Goal: Task Accomplishment & Management: Manage account settings

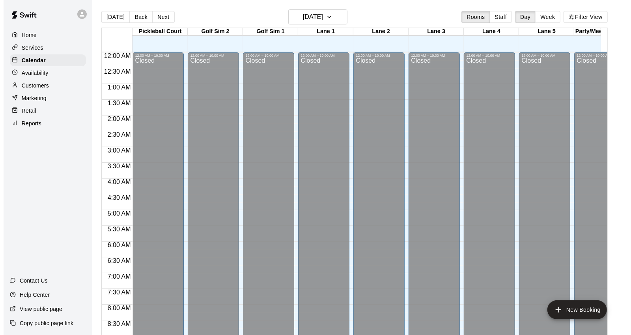
scroll to position [432, 0]
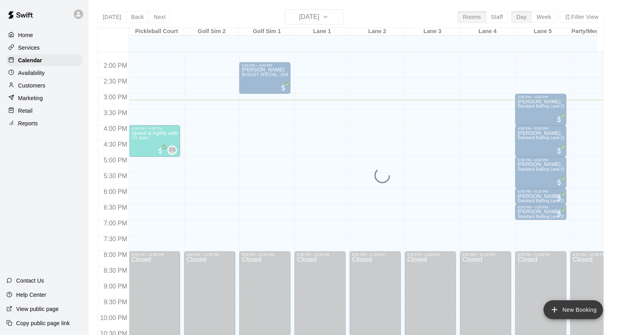
click at [577, 310] on button "New Booking" at bounding box center [574, 310] width 60 height 19
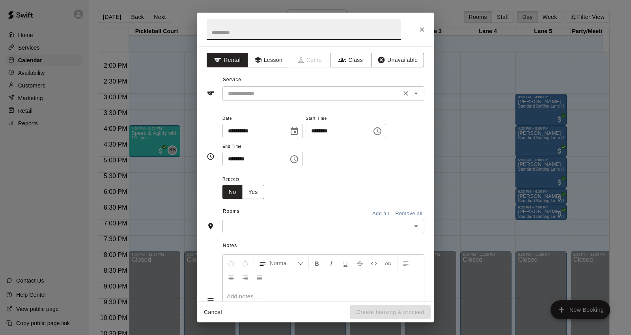
click at [320, 92] on input "text" at bounding box center [312, 94] width 174 height 10
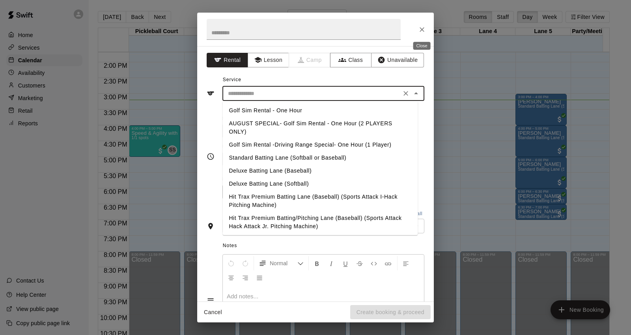
click at [419, 29] on icon "Close" at bounding box center [422, 30] width 8 height 8
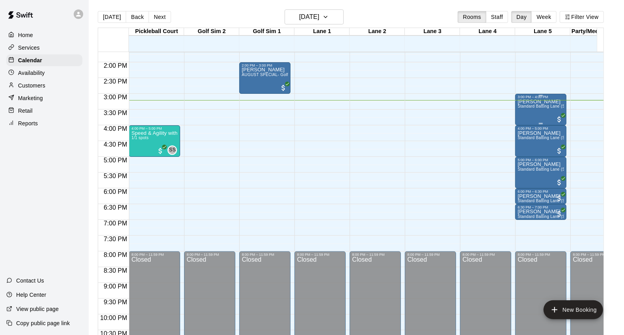
click at [529, 106] on span "Standard Batting Lane (Softball or Baseball)" at bounding box center [559, 106] width 83 height 4
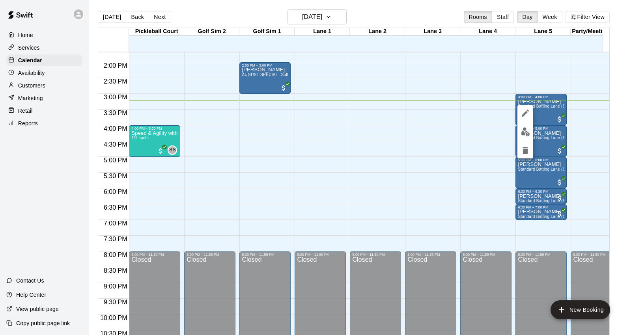
click at [547, 107] on div at bounding box center [315, 167] width 631 height 335
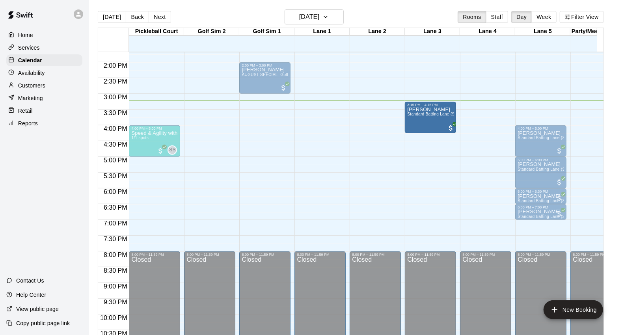
drag, startPoint x: 547, startPoint y: 107, endPoint x: 445, endPoint y: 119, distance: 102.9
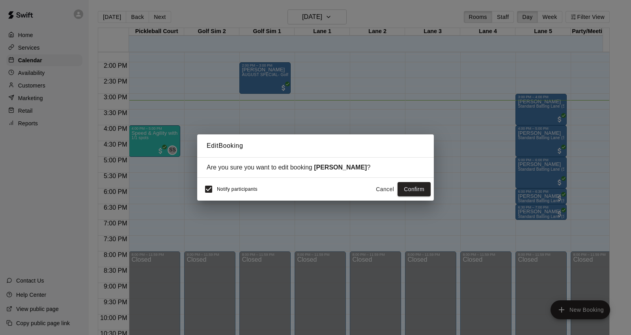
click at [390, 190] on button "Cancel" at bounding box center [384, 189] width 25 height 15
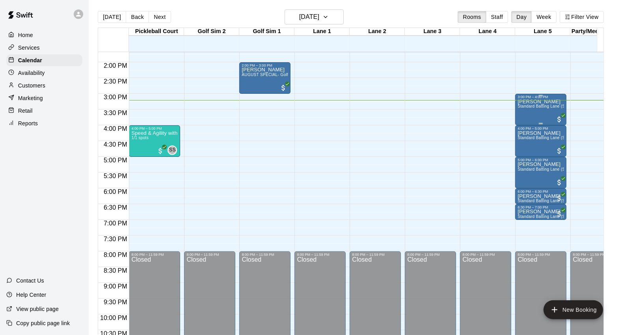
click at [523, 112] on div "Ethan Jewell Standard Batting Lane (Softball or Baseball)" at bounding box center [541, 266] width 47 height 335
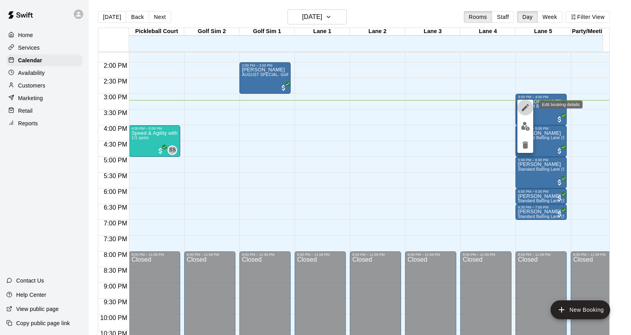
click at [526, 107] on icon "edit" at bounding box center [525, 107] width 7 height 7
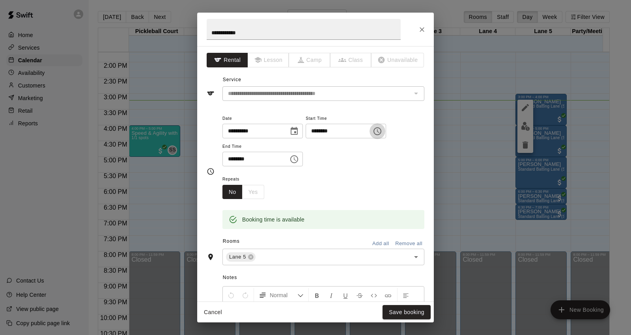
click at [385, 135] on button "Choose time, selected time is 3:00 PM" at bounding box center [378, 131] width 16 height 16
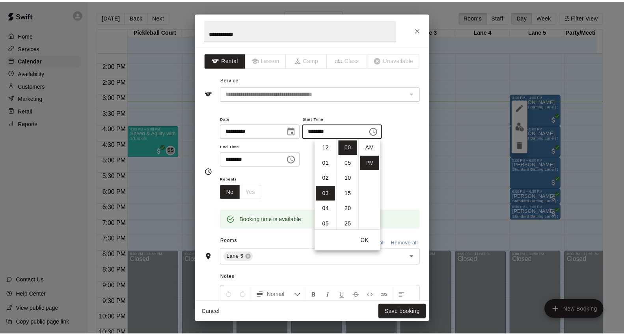
scroll to position [14, 0]
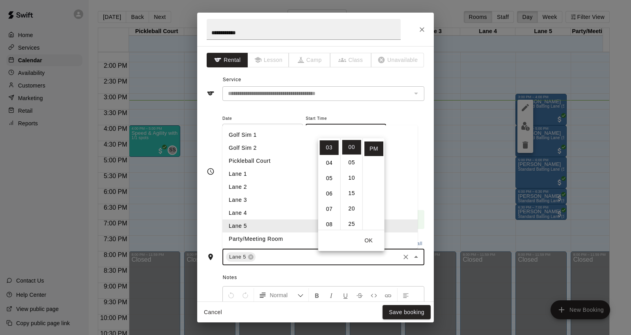
click at [276, 256] on input "text" at bounding box center [328, 257] width 142 height 10
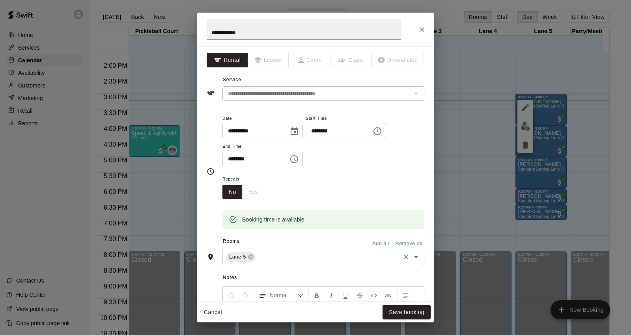
click at [411, 256] on icon "Open" at bounding box center [415, 256] width 9 height 9
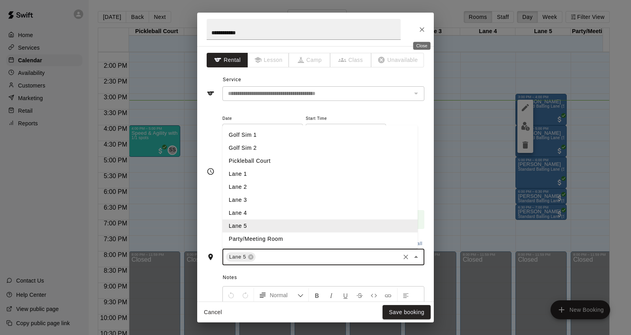
click at [420, 26] on icon "Close" at bounding box center [422, 30] width 8 height 8
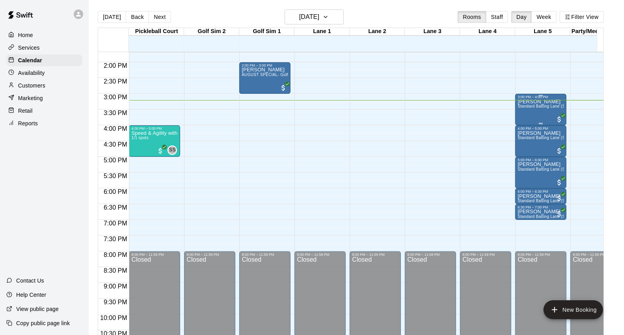
click at [521, 102] on p "[PERSON_NAME]" at bounding box center [541, 102] width 47 height 0
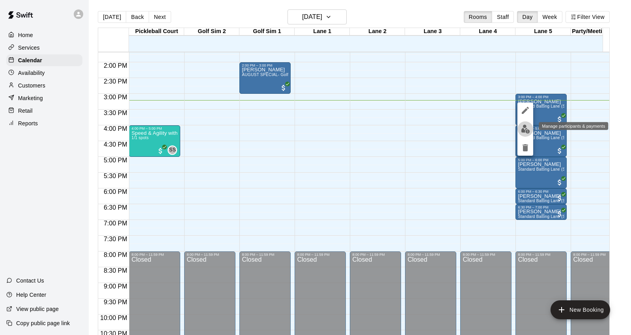
click at [525, 125] on img "edit" at bounding box center [525, 129] width 9 height 9
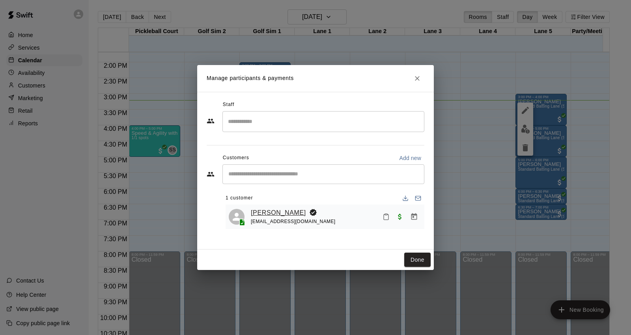
click at [279, 214] on link "[PERSON_NAME]" at bounding box center [278, 213] width 55 height 10
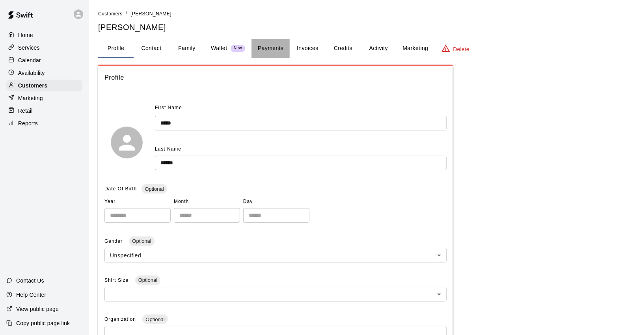
click at [268, 46] on button "Payments" at bounding box center [271, 48] width 38 height 19
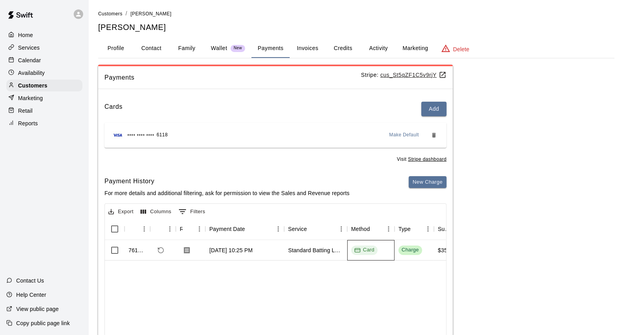
click at [376, 246] on span "Card" at bounding box center [364, 249] width 26 height 7
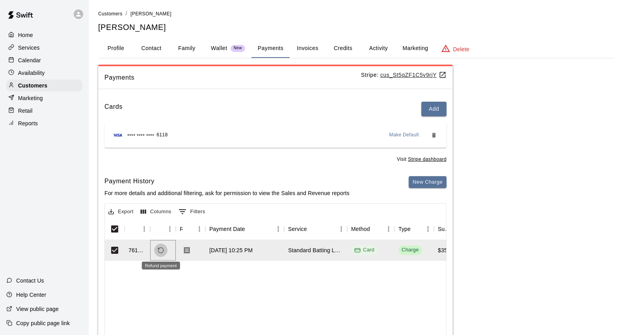
click at [157, 252] on icon "Refund payment" at bounding box center [160, 250] width 7 height 7
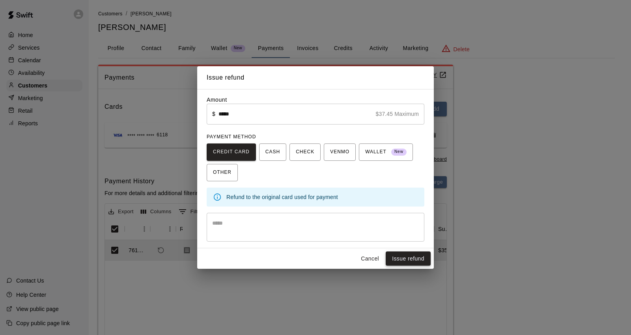
click at [411, 257] on button "Issue refund" at bounding box center [408, 259] width 45 height 15
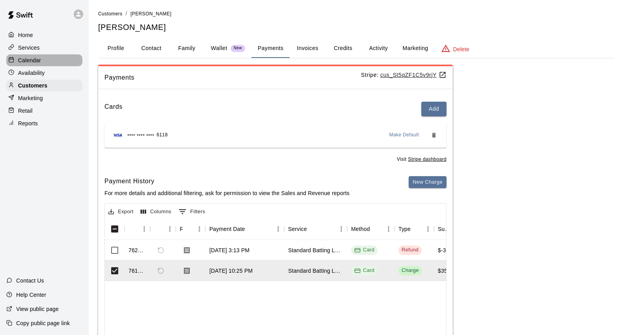
click at [58, 60] on div "Calendar" at bounding box center [44, 60] width 76 height 12
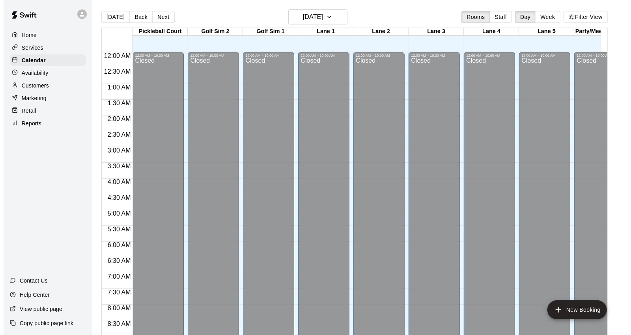
scroll to position [442, 0]
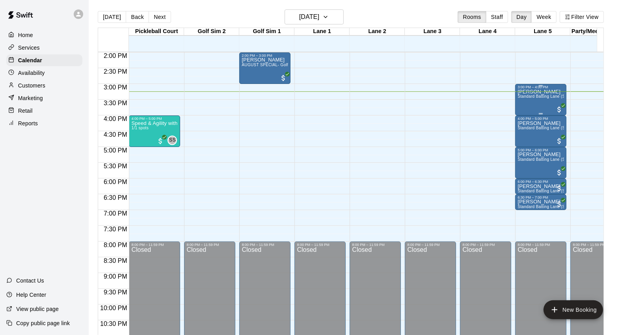
click at [540, 101] on div "Ethan Jewell Standard Batting Lane (Softball or Baseball)" at bounding box center [541, 256] width 47 height 335
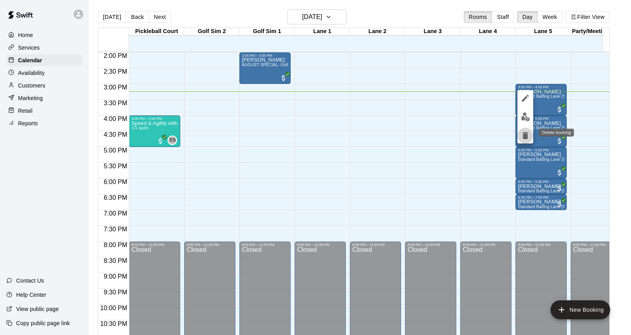
click at [524, 136] on icon "delete" at bounding box center [526, 135] width 6 height 7
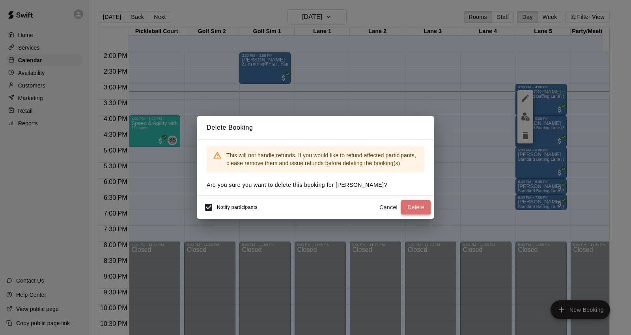
click at [413, 206] on button "Delete" at bounding box center [416, 207] width 30 height 15
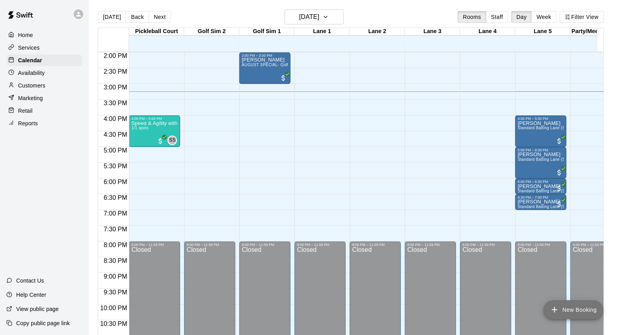
click at [584, 310] on button "New Booking" at bounding box center [574, 310] width 60 height 19
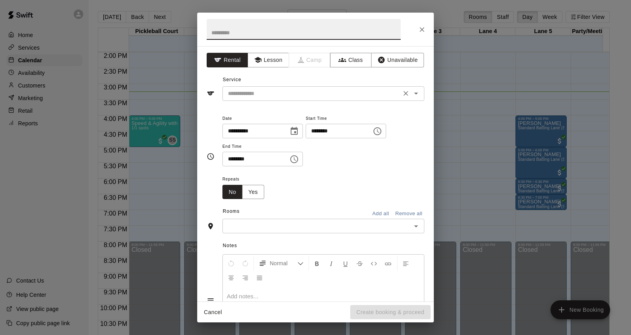
click at [323, 89] on input "text" at bounding box center [312, 94] width 174 height 10
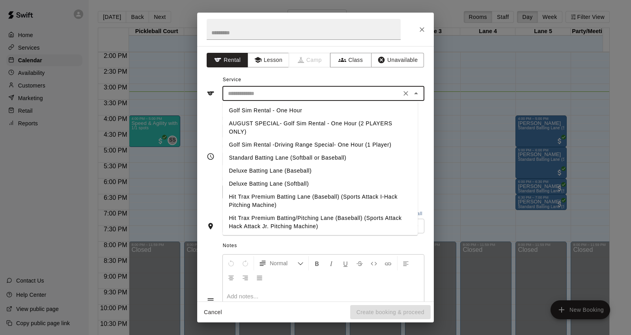
scroll to position [44, 0]
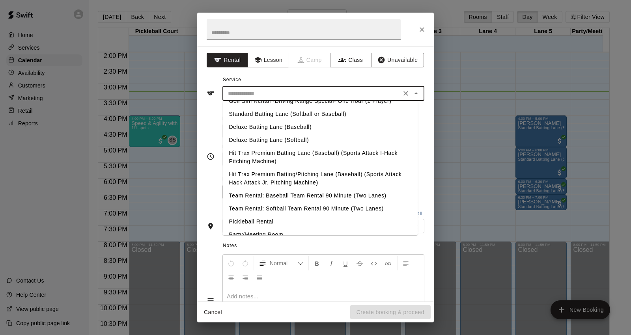
click at [355, 179] on li "Hit Trax Premium Batting/Pitching Lane (Baseball) (Sports Attack Hack Attack Jr…" at bounding box center [319, 178] width 195 height 21
type input "**********"
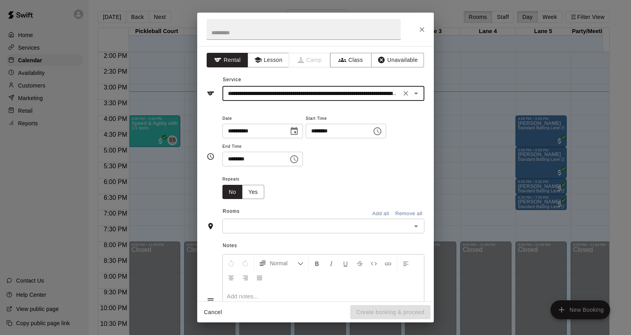
click at [381, 131] on icon "Choose time, selected time is 3:00 PM" at bounding box center [377, 131] width 8 height 8
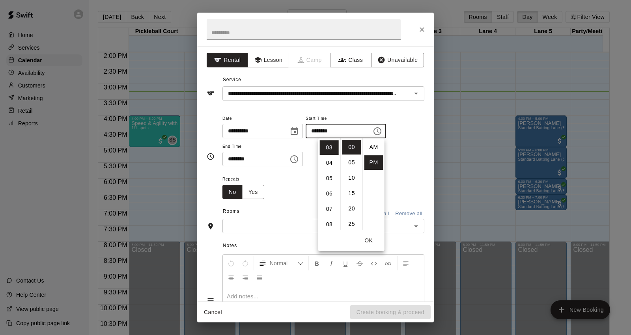
scroll to position [14, 0]
click at [350, 172] on li "15" at bounding box center [351, 175] width 19 height 15
click at [366, 241] on button "OK" at bounding box center [368, 240] width 25 height 15
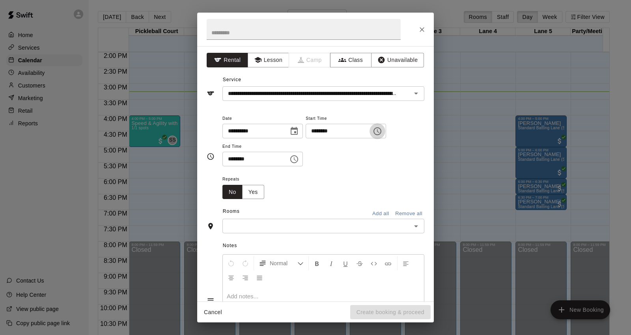
click at [382, 133] on icon "Choose time, selected time is 3:15 PM" at bounding box center [377, 131] width 9 height 9
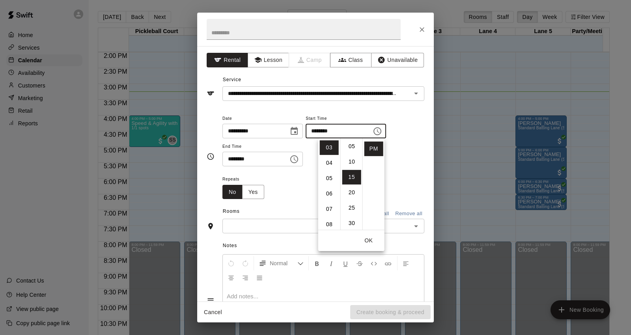
scroll to position [0, 0]
click at [348, 141] on li "00" at bounding box center [351, 147] width 19 height 15
type input "********"
click at [374, 239] on button "OK" at bounding box center [368, 240] width 25 height 15
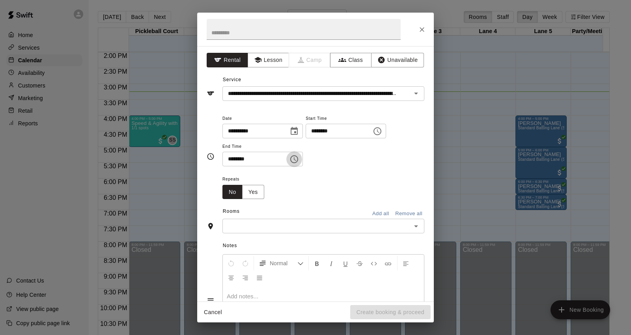
click at [302, 163] on button "Choose time, selected time is 3:30 PM" at bounding box center [294, 159] width 16 height 16
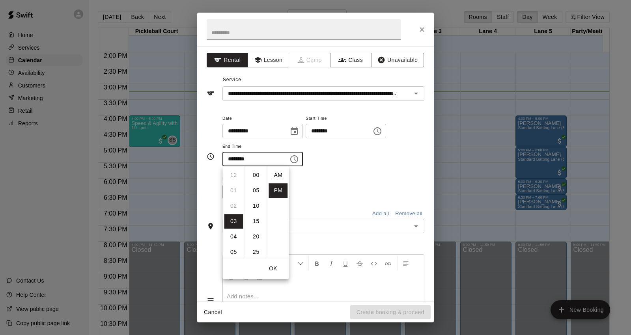
scroll to position [14, 0]
click at [233, 192] on li "04" at bounding box center [233, 191] width 19 height 15
click at [259, 172] on li "00" at bounding box center [255, 175] width 19 height 15
type input "********"
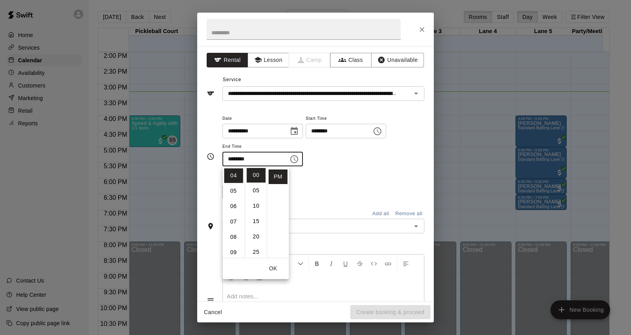
click at [273, 267] on button "OK" at bounding box center [272, 268] width 25 height 15
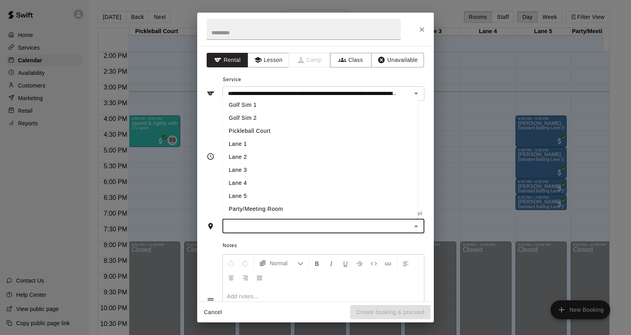
click at [271, 226] on input "text" at bounding box center [317, 226] width 184 height 10
click at [253, 171] on li "Lane 3" at bounding box center [319, 170] width 195 height 13
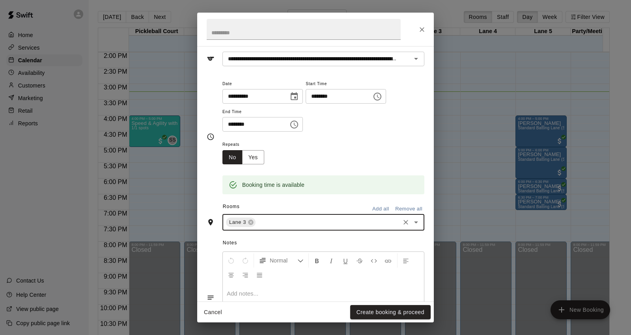
scroll to position [91, 0]
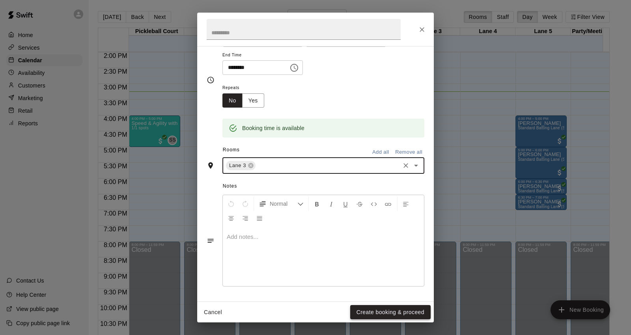
click at [393, 310] on button "Create booking & proceed" at bounding box center [390, 312] width 80 height 15
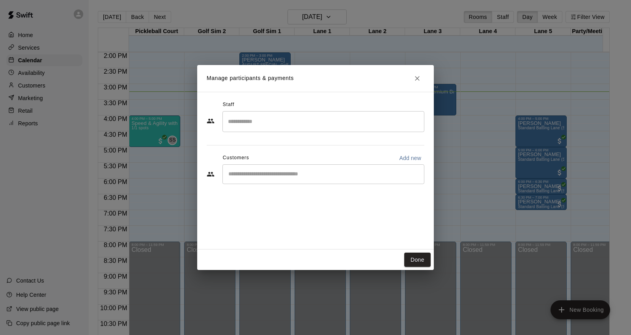
click at [325, 181] on div "​" at bounding box center [323, 174] width 202 height 20
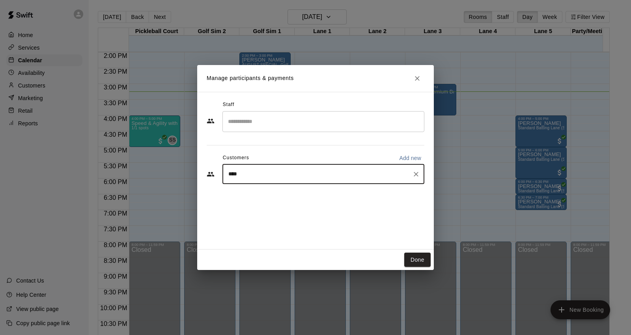
type input "*****"
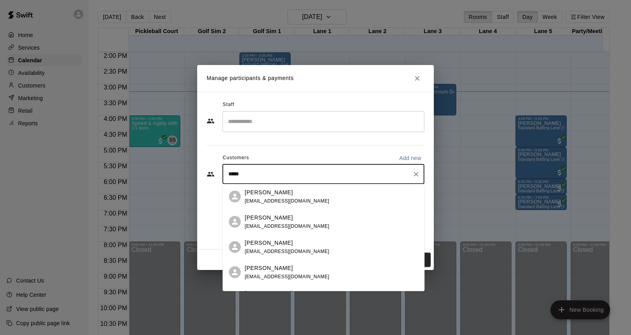
click at [314, 194] on div "Ethan Jewell ethanjewell@gmail.com" at bounding box center [332, 196] width 174 height 17
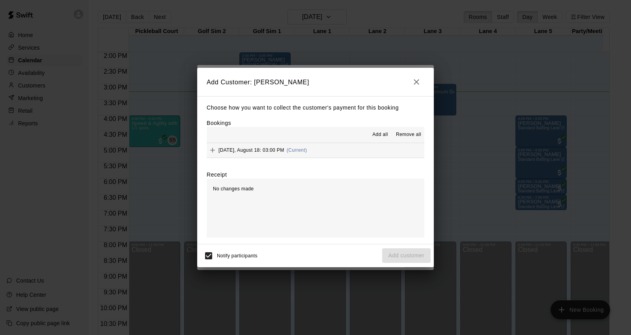
click at [323, 144] on button "Monday, August 18: 03:00 PM (Current)" at bounding box center [316, 150] width 218 height 15
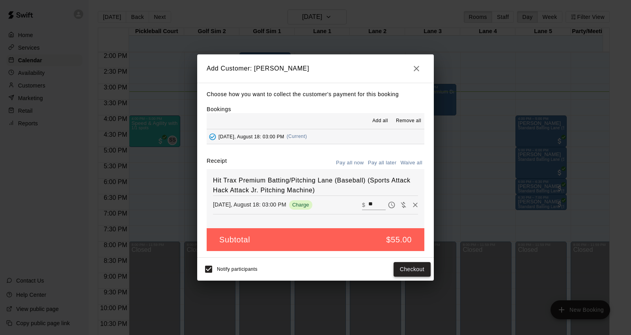
click at [416, 271] on button "Checkout" at bounding box center [412, 269] width 37 height 15
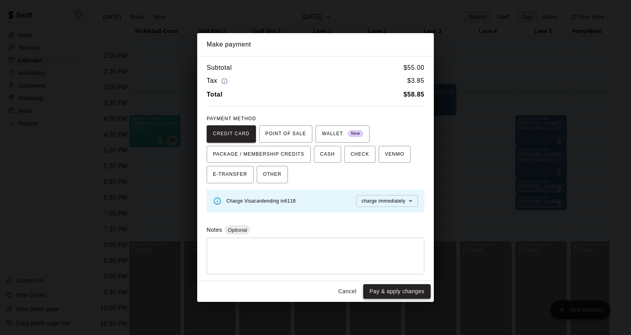
click at [405, 292] on button "Pay & apply changes" at bounding box center [396, 291] width 67 height 15
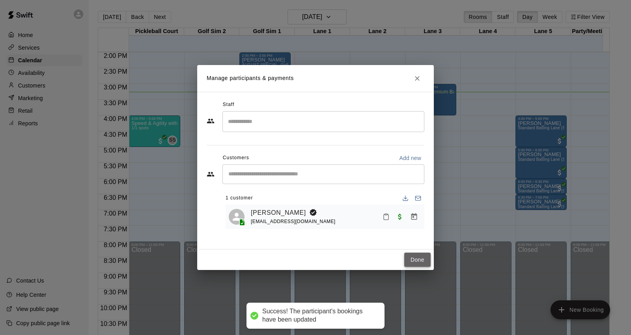
click at [419, 265] on button "Done" at bounding box center [417, 260] width 26 height 15
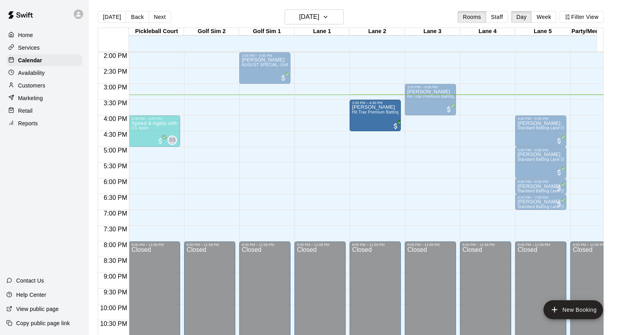
drag, startPoint x: 433, startPoint y: 96, endPoint x: 385, endPoint y: 116, distance: 51.8
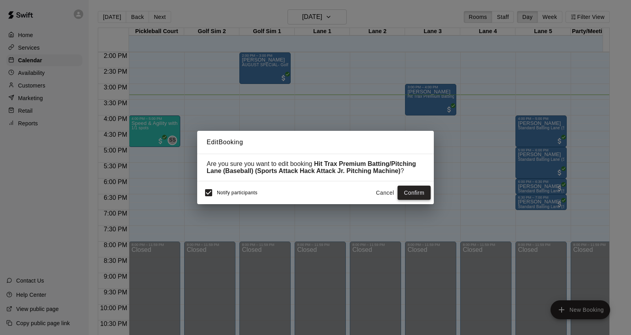
click at [407, 195] on button "Confirm" at bounding box center [414, 193] width 33 height 15
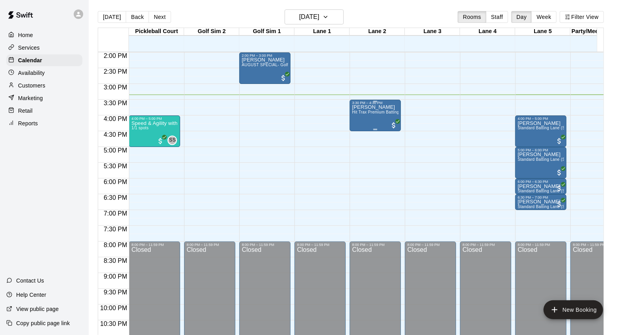
click at [380, 110] on div "Ethan Jewell Hit Trax Premium Batting/Pitching Lane (Baseball) (Sports Attack H…" at bounding box center [375, 272] width 47 height 335
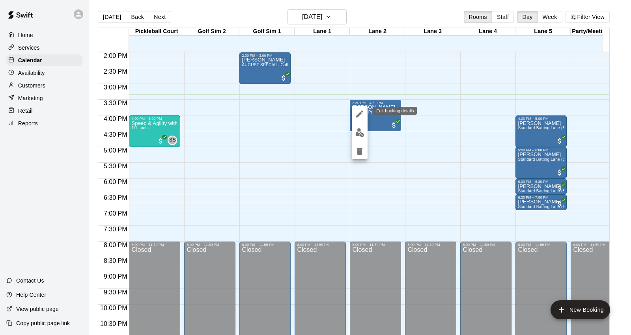
click at [356, 117] on icon "edit" at bounding box center [359, 113] width 9 height 9
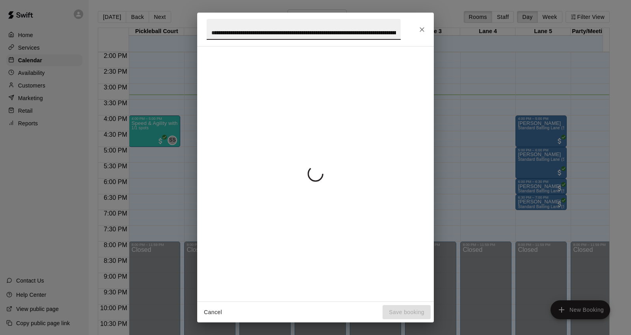
scroll to position [0, 79]
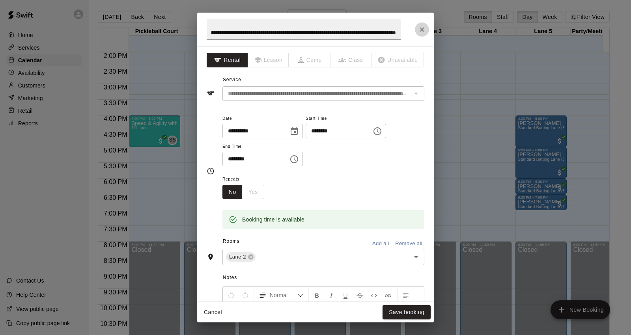
click at [423, 31] on icon "Close" at bounding box center [422, 29] width 5 height 5
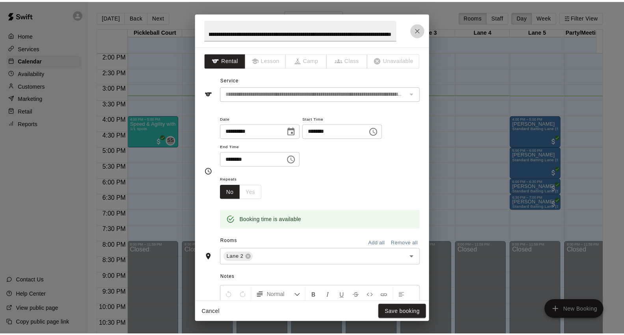
scroll to position [0, 0]
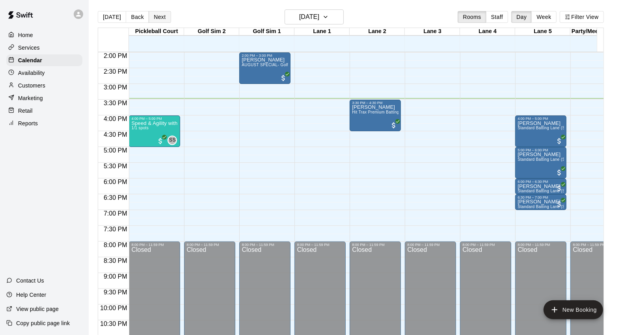
click at [161, 17] on button "Next" at bounding box center [160, 17] width 22 height 12
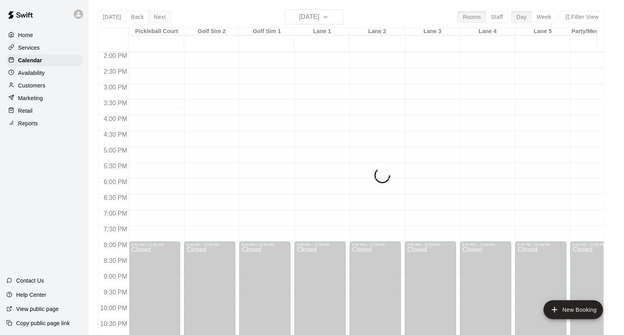
click at [161, 17] on button "Next" at bounding box center [160, 17] width 22 height 12
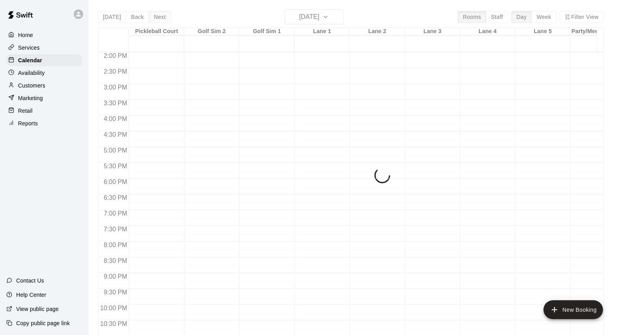
click at [161, 17] on div "Today Back Next Wednesday Aug 20 Rooms Staff Day Week Filter View Pickleball Co…" at bounding box center [351, 176] width 506 height 335
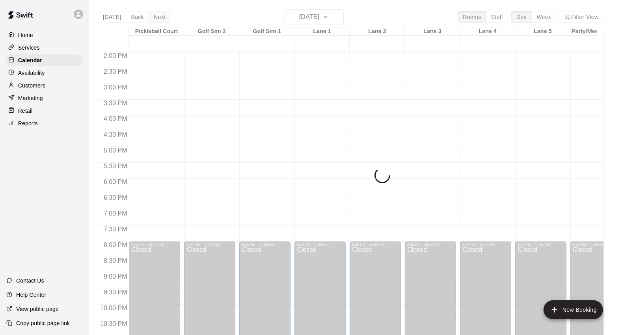
click at [161, 17] on div "Today Back Next Wednesday Aug 20 Rooms Staff Day Week Filter View Pickleball Co…" at bounding box center [351, 176] width 506 height 335
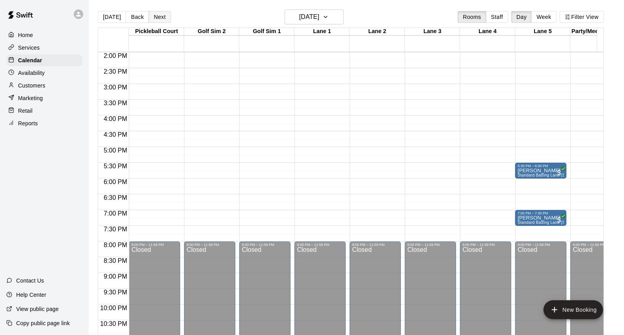
click at [167, 20] on button "Next" at bounding box center [160, 17] width 22 height 12
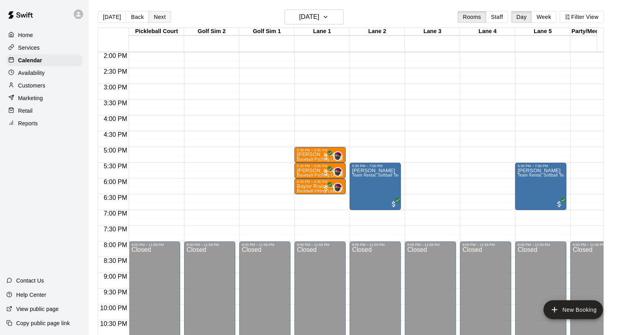
click at [157, 17] on button "Next" at bounding box center [160, 17] width 22 height 12
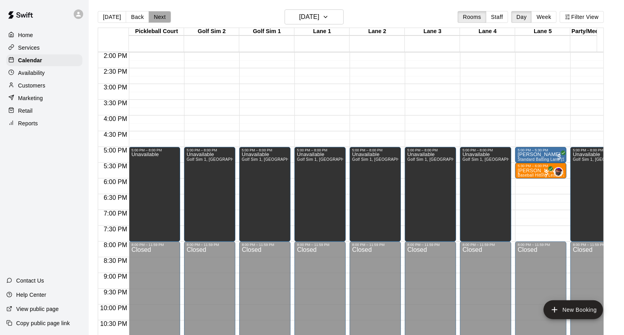
click at [160, 19] on button "Next" at bounding box center [160, 17] width 22 height 12
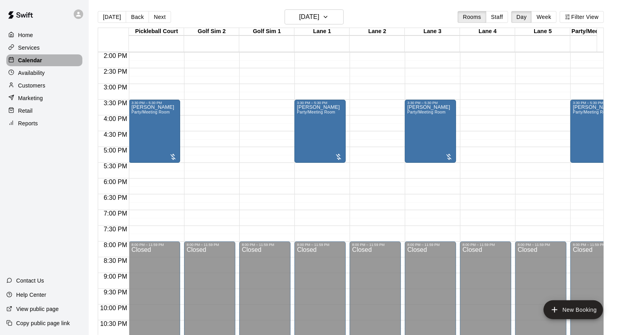
click at [49, 65] on div "Calendar" at bounding box center [44, 60] width 76 height 12
click at [110, 17] on button "[DATE]" at bounding box center [112, 17] width 28 height 12
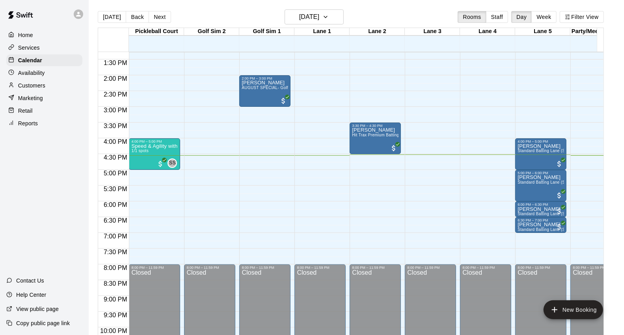
scroll to position [398, 0]
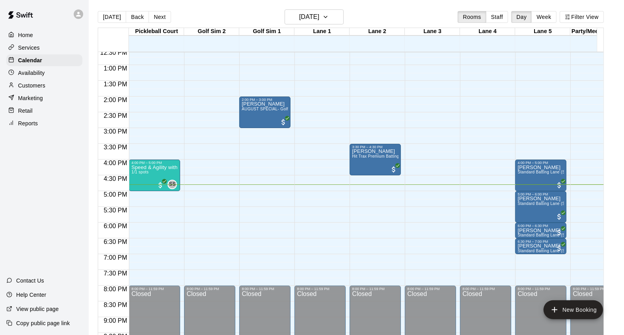
click at [166, 18] on button "Next" at bounding box center [160, 17] width 22 height 12
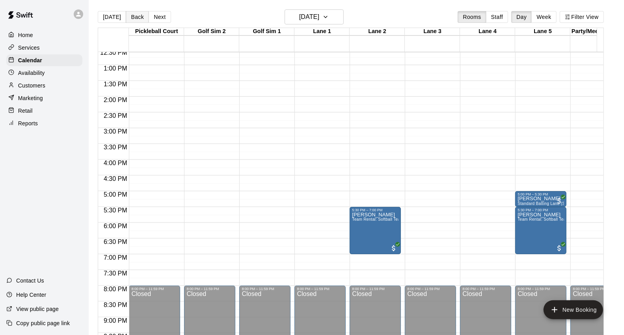
click at [142, 13] on button "Back" at bounding box center [137, 17] width 23 height 12
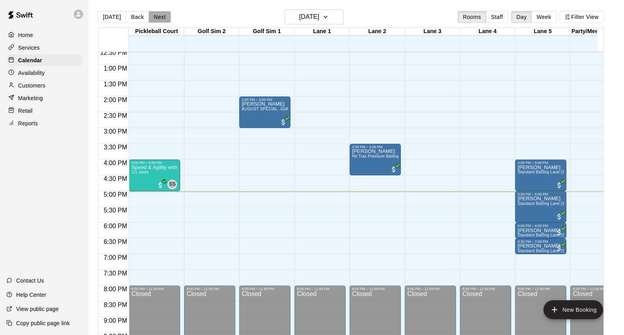
click at [152, 17] on button "Next" at bounding box center [160, 17] width 22 height 12
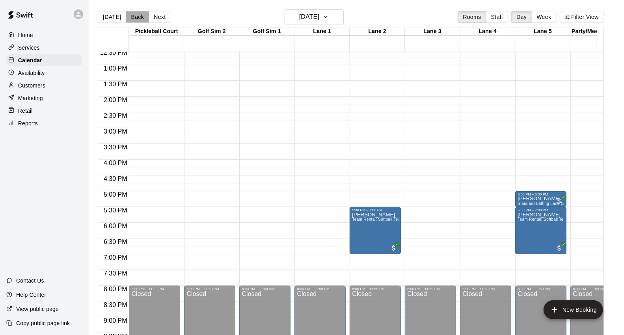
click at [140, 17] on button "Back" at bounding box center [137, 17] width 23 height 12
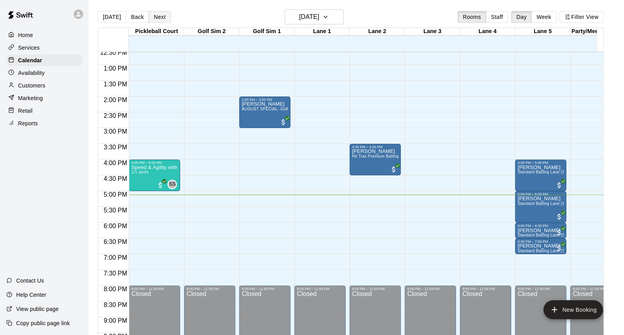
click at [162, 12] on button "Next" at bounding box center [160, 17] width 22 height 12
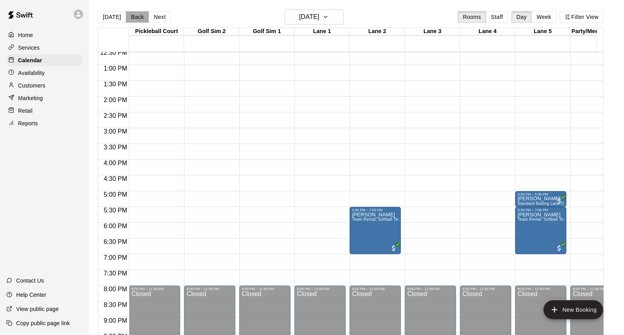
click at [141, 19] on button "Back" at bounding box center [137, 17] width 23 height 12
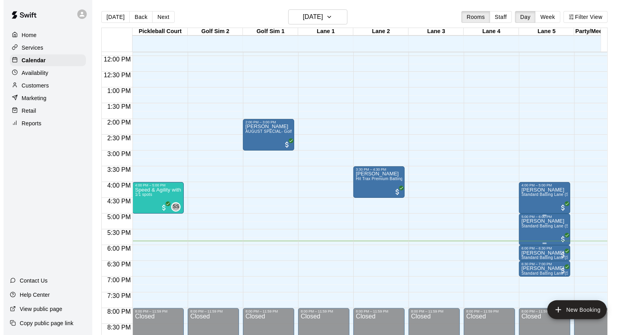
scroll to position [428, 0]
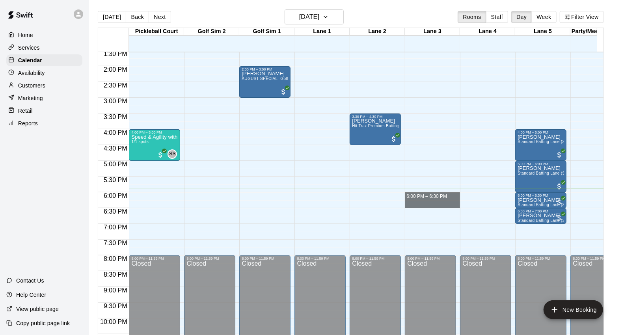
drag, startPoint x: 411, startPoint y: 195, endPoint x: 411, endPoint y: 202, distance: 6.8
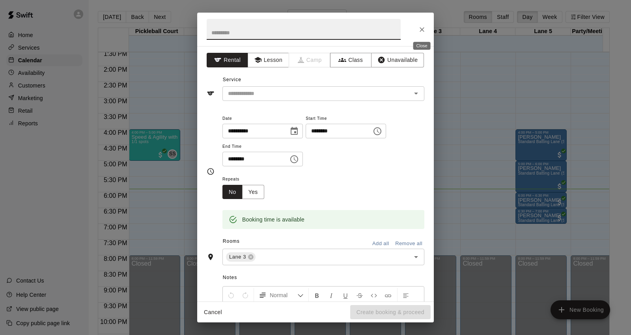
click at [422, 29] on icon "Close" at bounding box center [422, 29] width 5 height 5
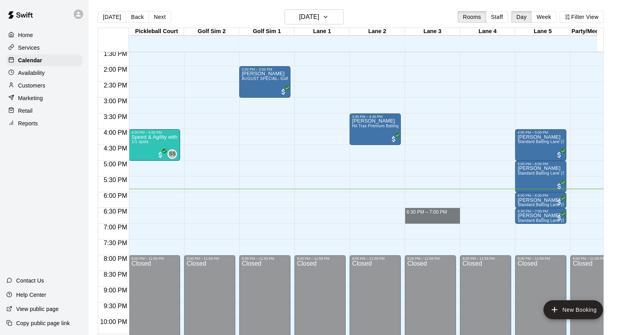
drag, startPoint x: 410, startPoint y: 211, endPoint x: 412, endPoint y: 223, distance: 11.9
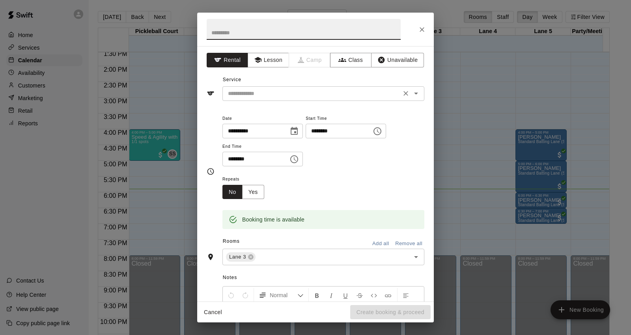
click at [333, 95] on input "text" at bounding box center [312, 94] width 174 height 10
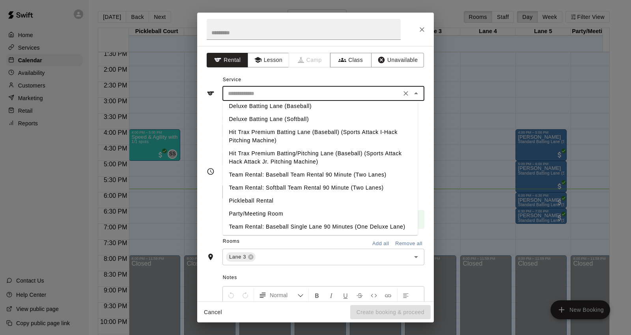
scroll to position [44, 0]
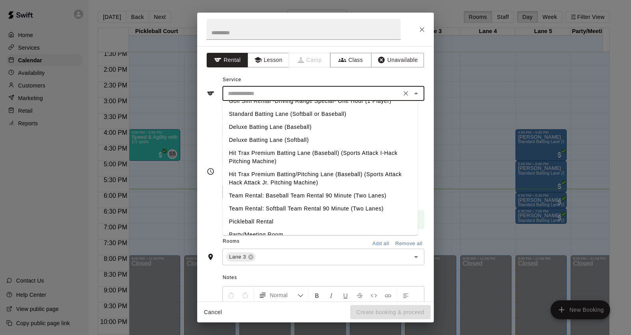
click at [309, 179] on li "Hit Trax Premium Batting/Pitching Lane (Baseball) (Sports Attack Hack Attack Jr…" at bounding box center [319, 178] width 195 height 21
type input "**********"
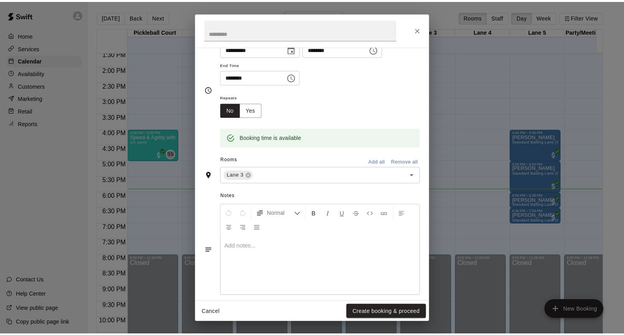
scroll to position [88, 0]
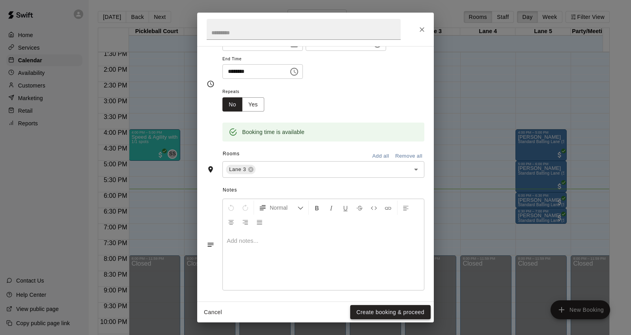
click at [394, 314] on button "Create booking & proceed" at bounding box center [390, 312] width 80 height 15
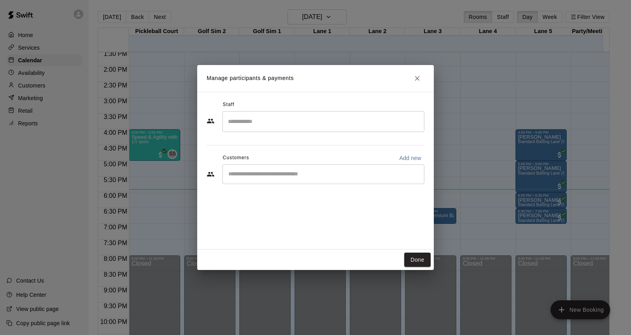
click at [328, 174] on input "Start typing to search customers..." at bounding box center [323, 174] width 195 height 8
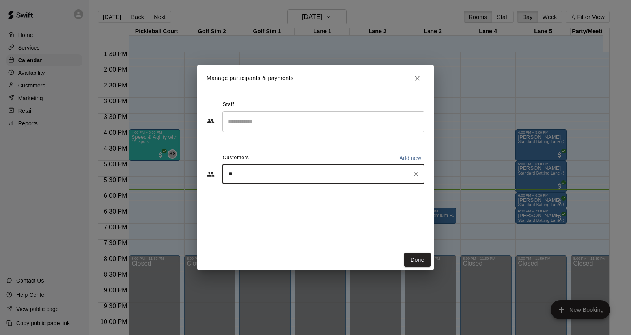
type input "***"
click at [299, 194] on p "Baseball/Softball Membership (Grand Opening)" at bounding box center [348, 192] width 99 height 7
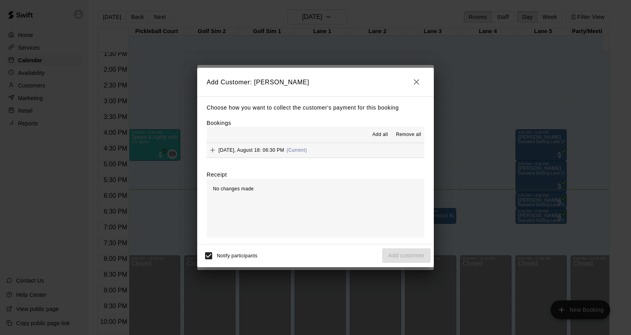
click at [342, 158] on hr at bounding box center [316, 158] width 218 height 0
click at [342, 155] on button "Monday, August 18: 06:30 PM (Current)" at bounding box center [316, 150] width 218 height 15
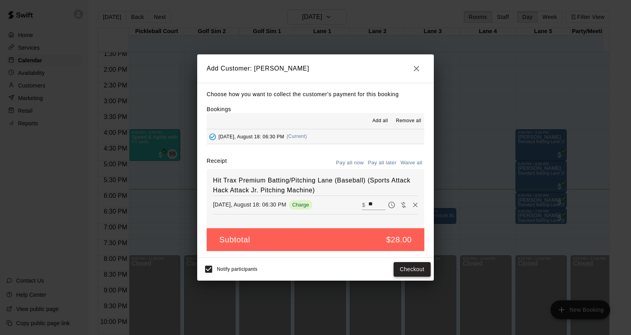
click at [416, 267] on button "Checkout" at bounding box center [412, 269] width 37 height 15
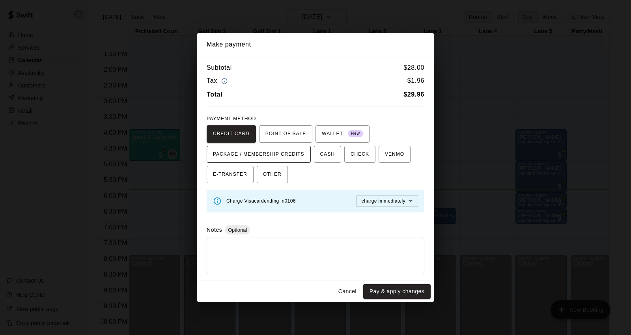
click at [278, 151] on span "PACKAGE / MEMBERSHIP CREDITS" at bounding box center [258, 154] width 91 height 13
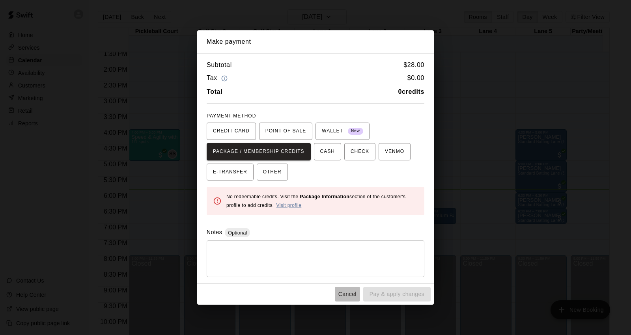
click at [347, 293] on button "Cancel" at bounding box center [347, 294] width 25 height 15
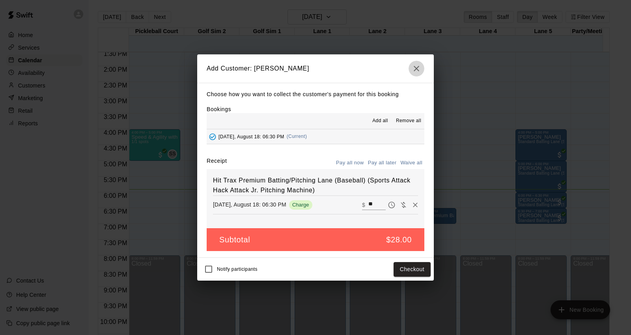
click at [419, 72] on icon "button" at bounding box center [416, 68] width 9 height 9
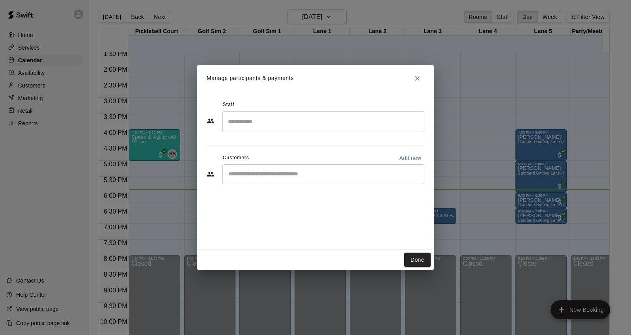
click at [292, 180] on div "​" at bounding box center [323, 174] width 202 height 20
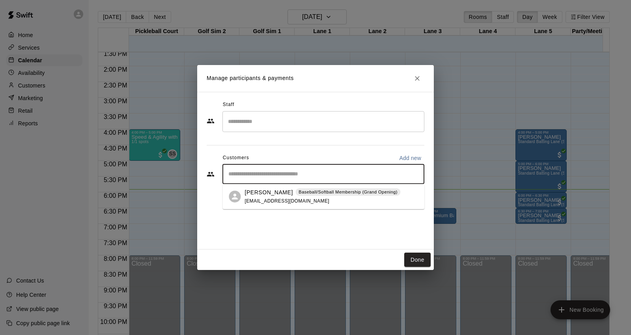
click at [291, 196] on div "Birgilio Santana Baseball/Softball Membership (Grand Opening) bgsrombley24@gmai…" at bounding box center [323, 196] width 156 height 17
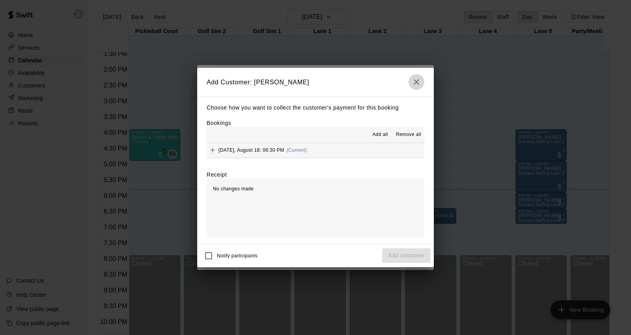
click at [412, 84] on icon "button" at bounding box center [416, 81] width 9 height 9
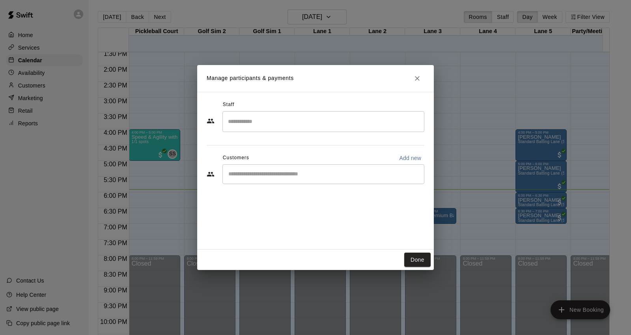
click at [425, 76] on h2 "Manage participants & payments" at bounding box center [315, 78] width 237 height 27
click at [413, 76] on icon "Close" at bounding box center [417, 79] width 8 height 8
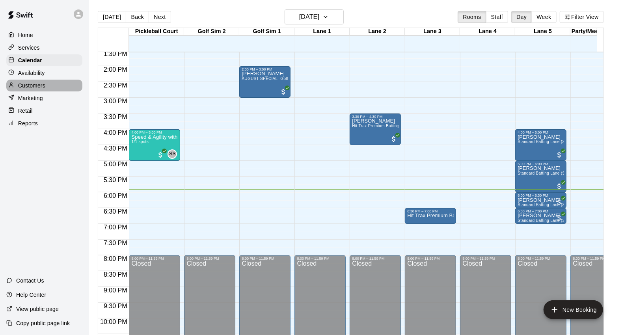
click at [51, 88] on div "Customers" at bounding box center [44, 86] width 76 height 12
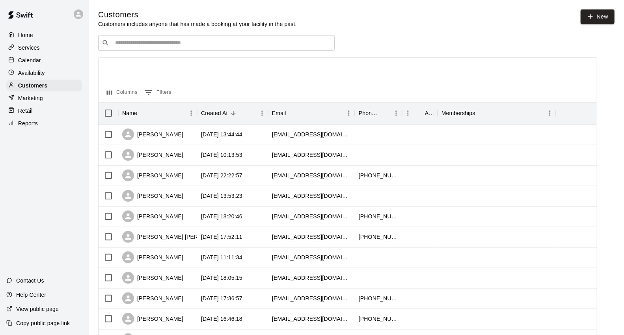
click at [183, 43] on input "Search customers by name or email" at bounding box center [222, 43] width 218 height 8
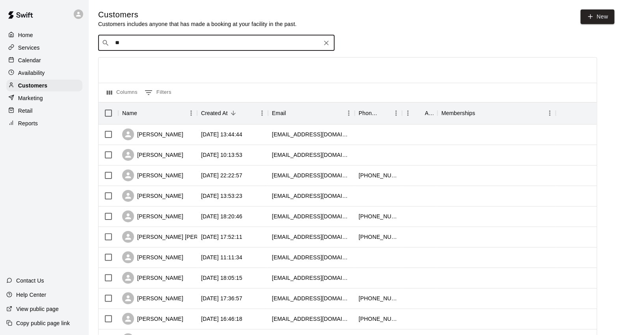
type input "***"
click at [176, 75] on div "Birgilio Santana Baseball/Softball Membership (Grand Opening) bgsrombley24@gmai…" at bounding box center [216, 64] width 237 height 25
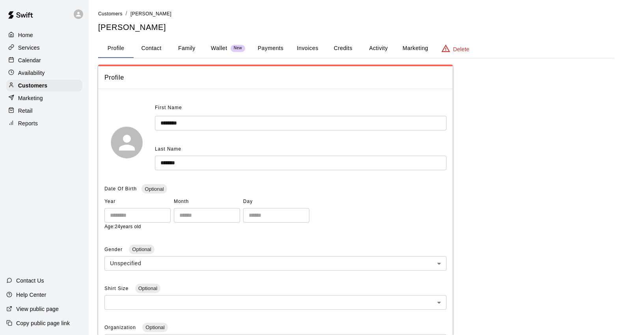
click at [334, 43] on button "Credits" at bounding box center [342, 48] width 35 height 19
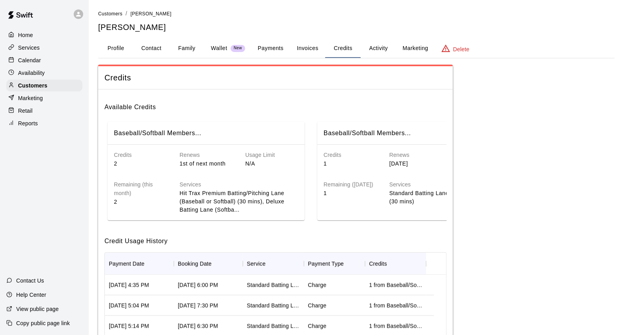
scroll to position [44, 0]
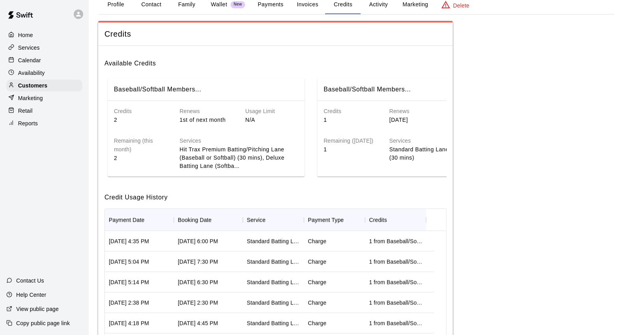
click at [60, 57] on div "Calendar" at bounding box center [44, 60] width 76 height 12
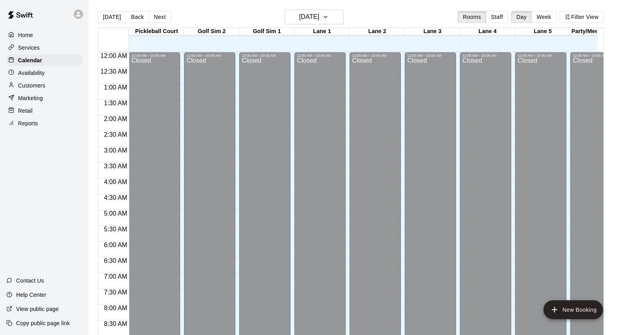
scroll to position [442, 0]
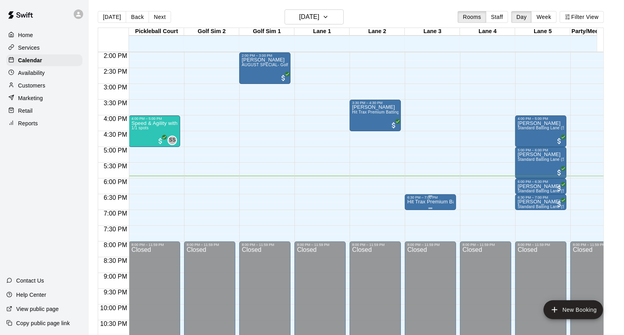
click at [422, 202] on p "Hit Trax Premium Batting/Pitching Lane (Baseball) (Sports Attack Hack Attack Jr…" at bounding box center [430, 202] width 47 height 0
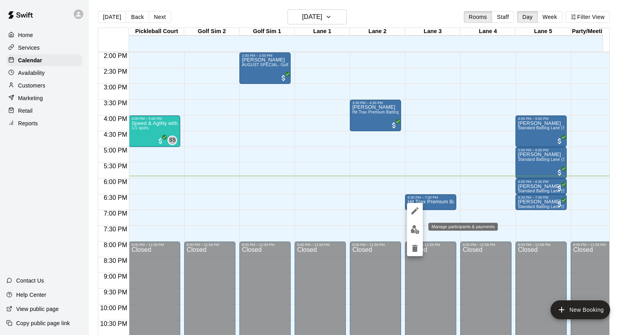
click at [410, 223] on button "edit" at bounding box center [415, 229] width 16 height 15
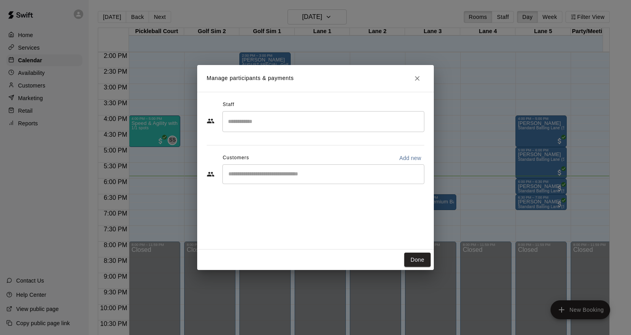
click at [279, 171] on input "Start typing to search customers..." at bounding box center [323, 174] width 195 height 8
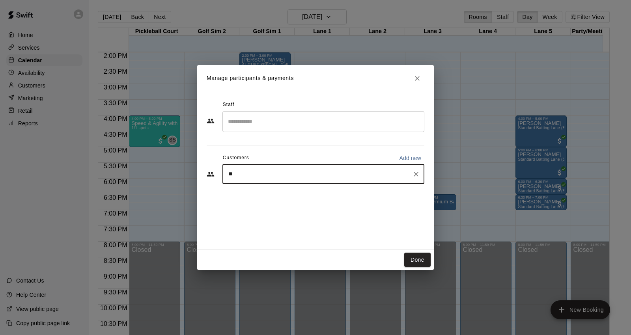
type input "***"
click at [292, 204] on div "Birgilio Santana Baseball/Softball Membership (Grand Opening) bgsrombley24@gmai…" at bounding box center [323, 196] width 156 height 17
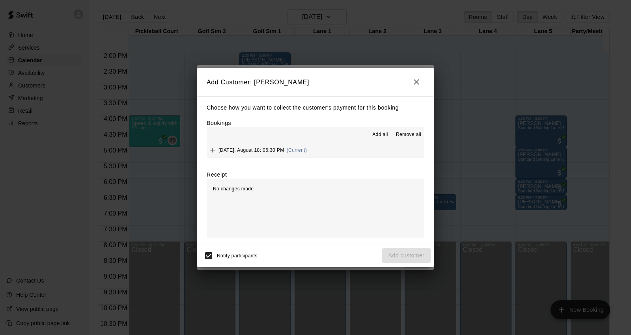
click at [330, 147] on button "Monday, August 18: 06:30 PM (Current)" at bounding box center [316, 150] width 218 height 15
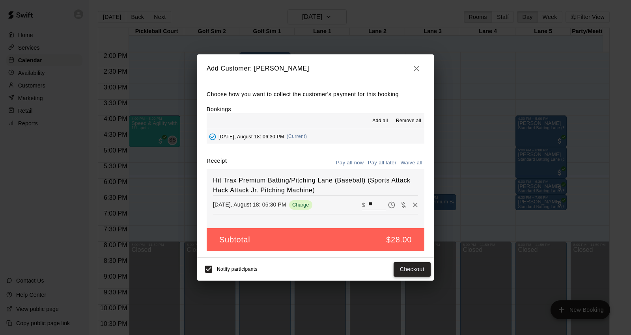
click at [411, 268] on button "Checkout" at bounding box center [412, 269] width 37 height 15
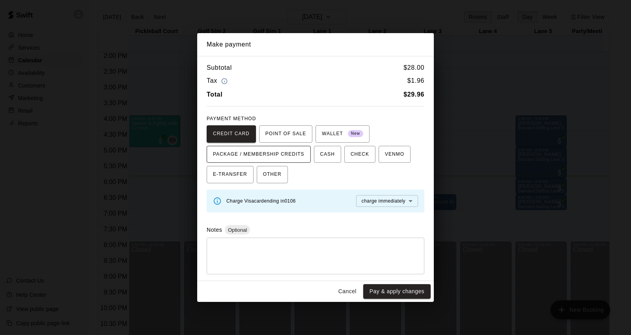
click at [271, 154] on span "PACKAGE / MEMBERSHIP CREDITS" at bounding box center [258, 154] width 91 height 13
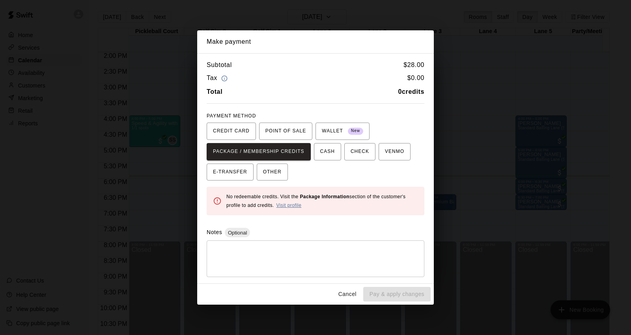
click at [289, 207] on link "Visit profile" at bounding box center [288, 206] width 25 height 6
click at [285, 128] on span "POINT OF SALE" at bounding box center [285, 131] width 41 height 13
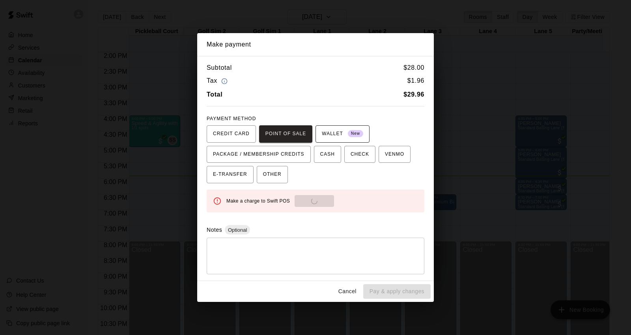
click at [334, 129] on span "WALLET New" at bounding box center [342, 134] width 41 height 13
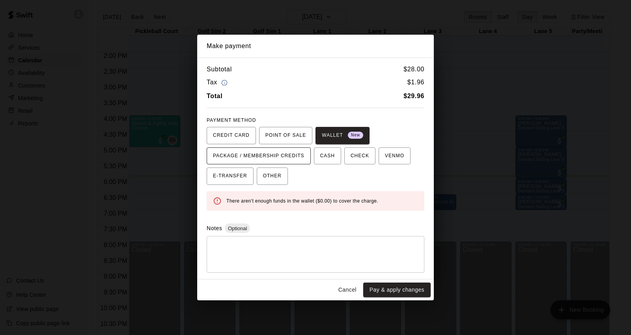
click at [304, 156] on span "PACKAGE / MEMBERSHIP CREDITS" at bounding box center [258, 156] width 91 height 13
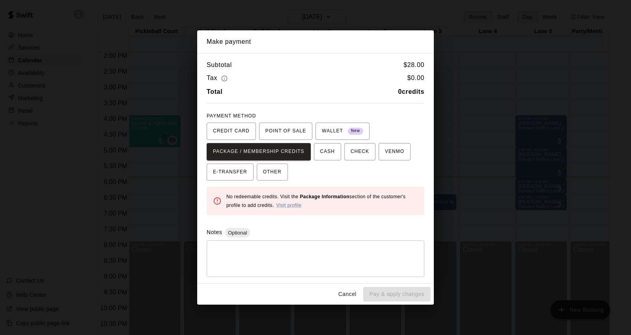
click at [358, 297] on button "Cancel" at bounding box center [347, 294] width 25 height 15
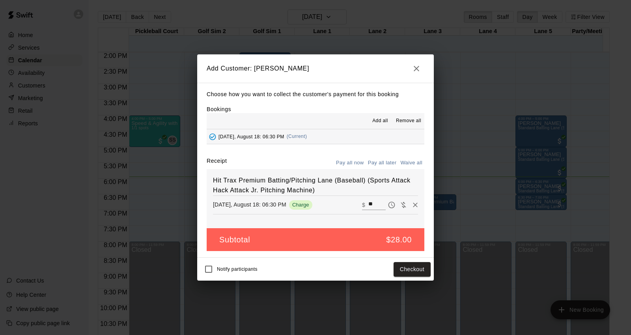
click at [413, 68] on icon "button" at bounding box center [416, 68] width 9 height 9
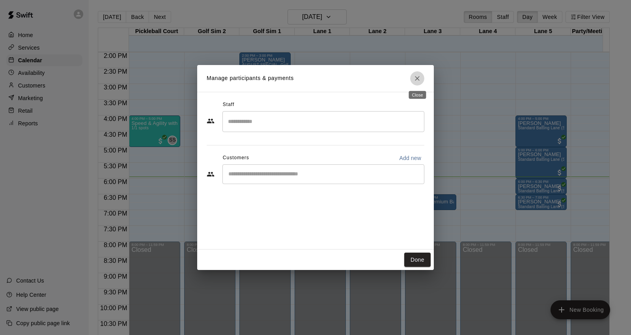
click at [420, 77] on icon "Close" at bounding box center [417, 79] width 8 height 8
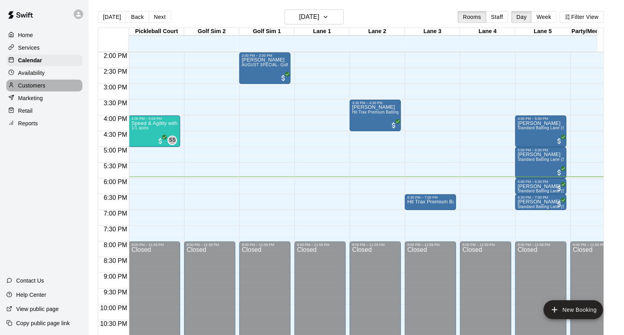
click at [40, 87] on p "Customers" at bounding box center [31, 86] width 27 height 8
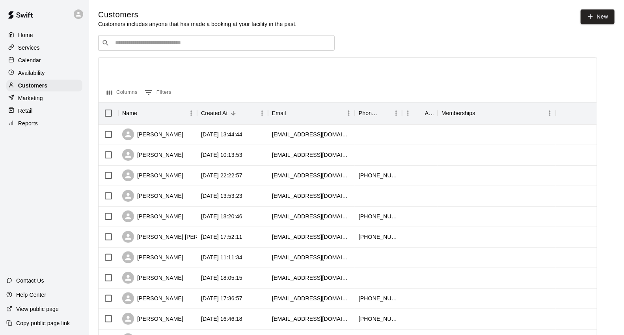
click at [207, 39] on div "​ ​" at bounding box center [216, 43] width 237 height 16
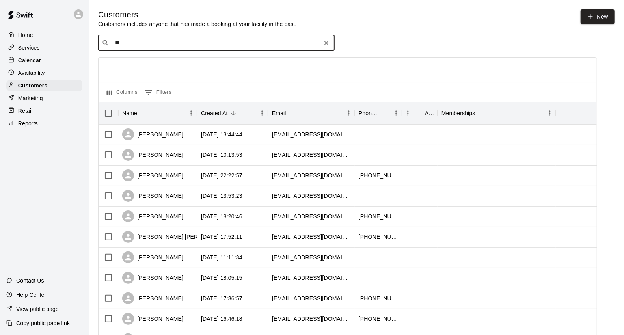
type input "***"
click at [186, 62] on p "Baseball/Softball Membership (Grand Opening)" at bounding box center [223, 60] width 99 height 7
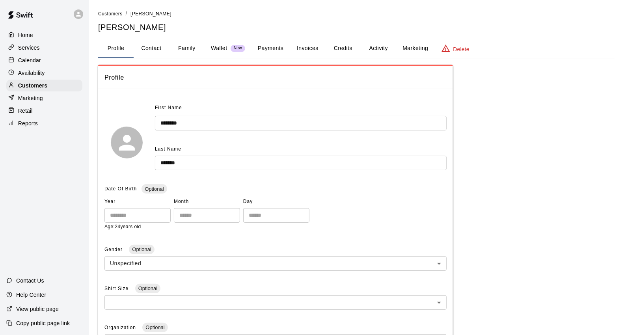
click at [334, 44] on button "Credits" at bounding box center [342, 48] width 35 height 19
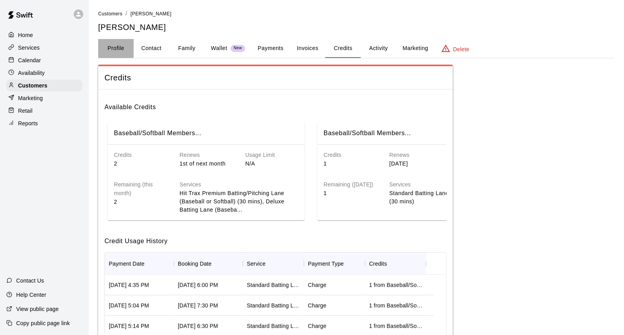
click at [117, 52] on button "Profile" at bounding box center [115, 48] width 35 height 19
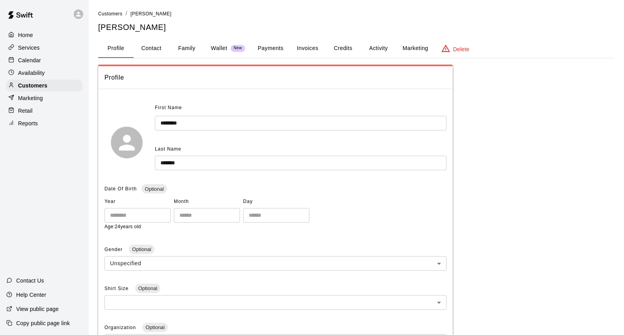
click at [343, 47] on button "Credits" at bounding box center [342, 48] width 35 height 19
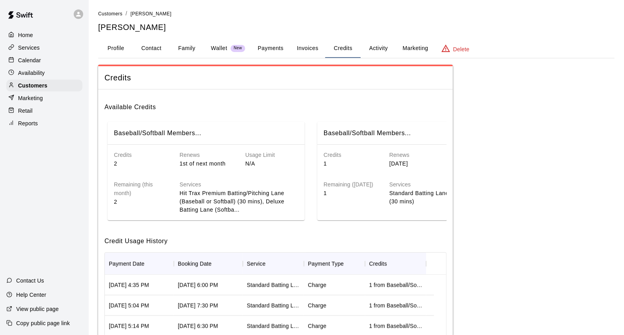
click at [42, 66] on div "Calendar" at bounding box center [44, 60] width 76 height 12
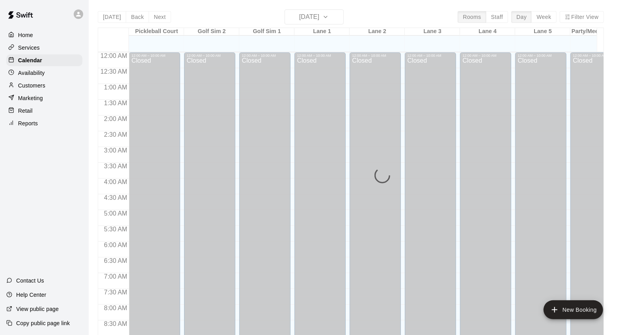
scroll to position [442, 0]
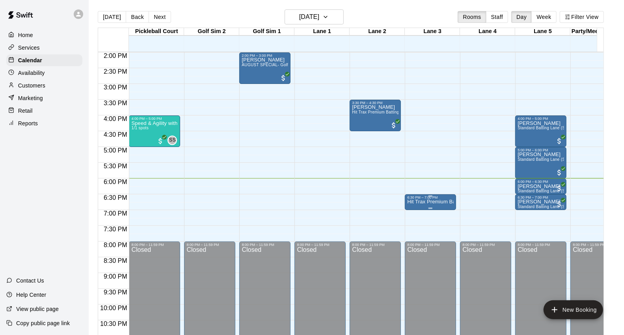
click at [441, 202] on p "Hit Trax Premium Batting/Pitching Lane (Baseball) (Sports Attack Hack Attack Jr…" at bounding box center [430, 202] width 47 height 0
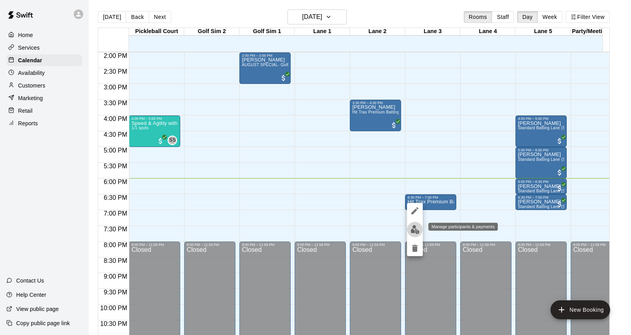
click at [416, 226] on img "edit" at bounding box center [415, 229] width 9 height 9
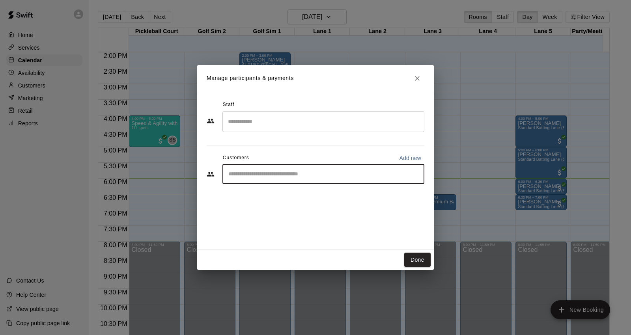
click at [283, 171] on input "Start typing to search customers..." at bounding box center [323, 174] width 195 height 8
type input "***"
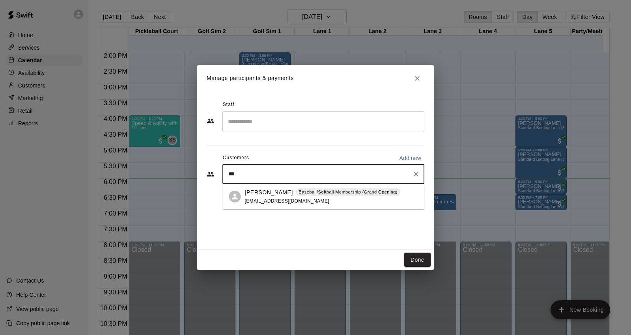
click at [282, 194] on p "[PERSON_NAME]" at bounding box center [269, 192] width 48 height 8
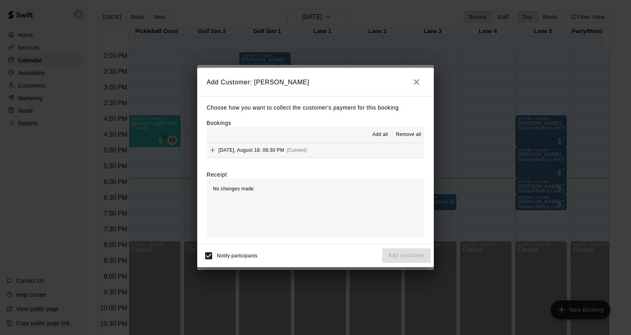
click at [301, 155] on div "Monday, August 18: 06:30 PM (Current)" at bounding box center [257, 150] width 100 height 12
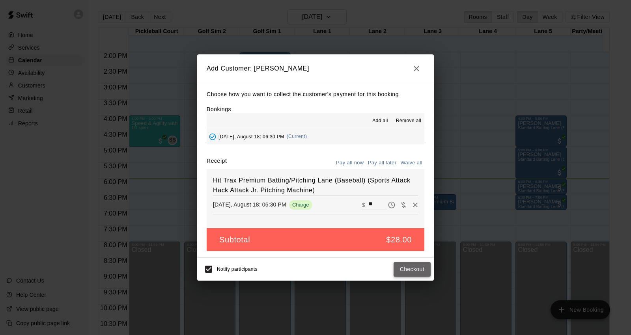
click at [417, 267] on button "Checkout" at bounding box center [412, 269] width 37 height 15
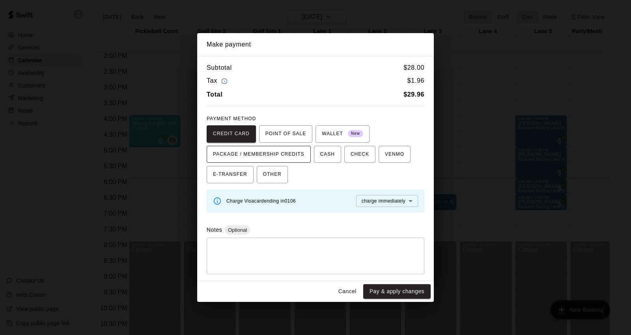
click at [293, 154] on span "PACKAGE / MEMBERSHIP CREDITS" at bounding box center [258, 154] width 91 height 13
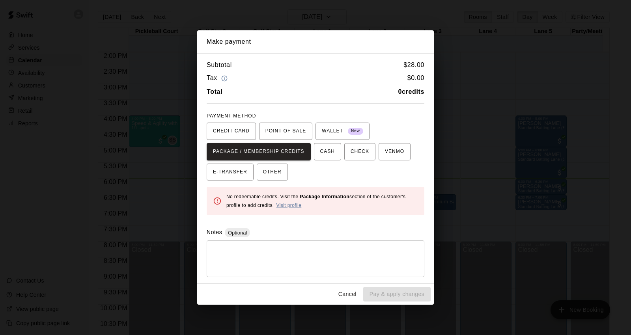
click at [344, 293] on button "Cancel" at bounding box center [347, 294] width 25 height 15
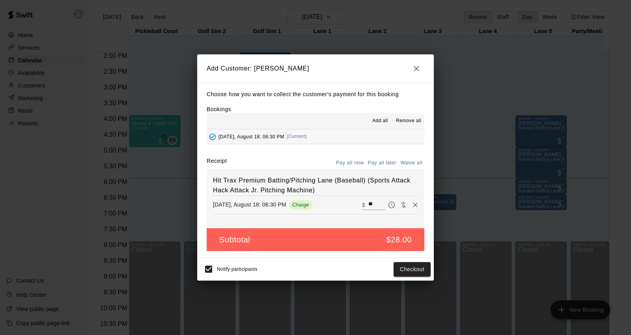
click at [415, 68] on icon "button" at bounding box center [416, 68] width 9 height 9
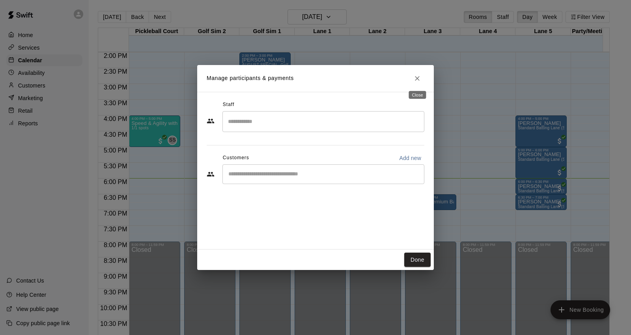
click at [418, 73] on button "Close" at bounding box center [417, 78] width 14 height 14
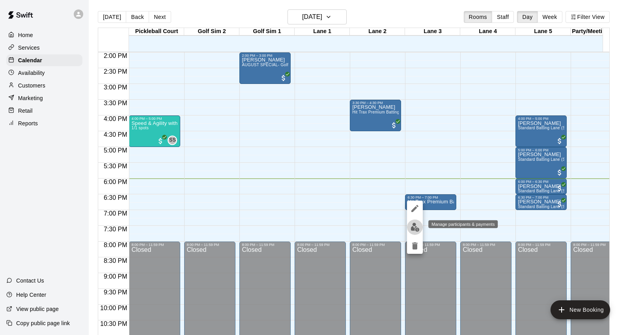
click at [415, 223] on img "edit" at bounding box center [415, 227] width 9 height 9
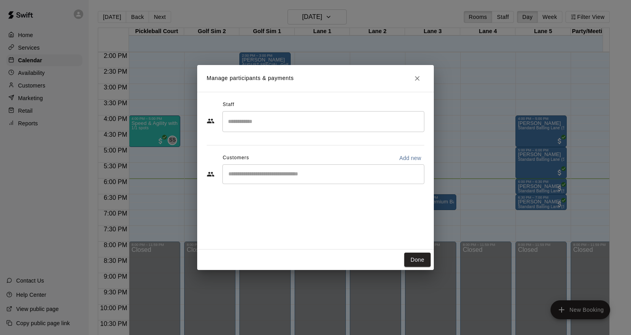
click at [286, 170] on input "Start typing to search customers..." at bounding box center [323, 174] width 195 height 8
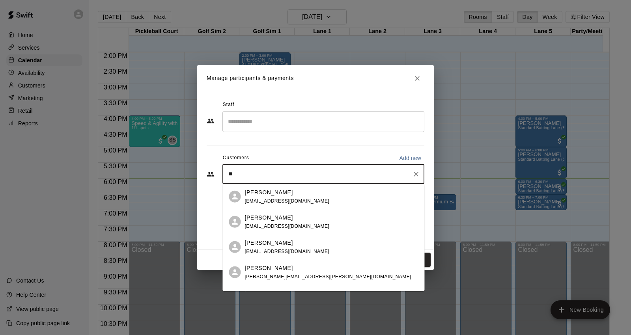
type input "***"
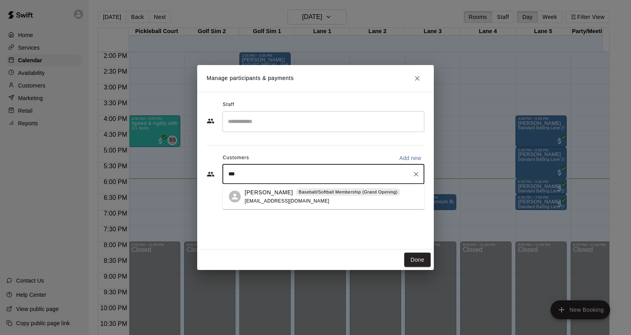
click at [284, 196] on div "Birgilio Santana Baseball/Softball Membership (Grand Opening) bgsrombley24@gmai…" at bounding box center [323, 196] width 156 height 17
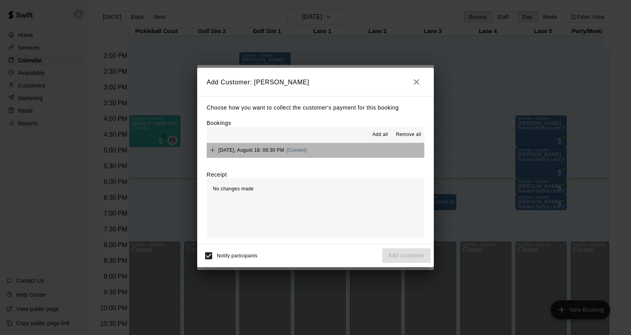
click at [321, 151] on button "Monday, August 18: 06:30 PM (Current)" at bounding box center [316, 150] width 218 height 15
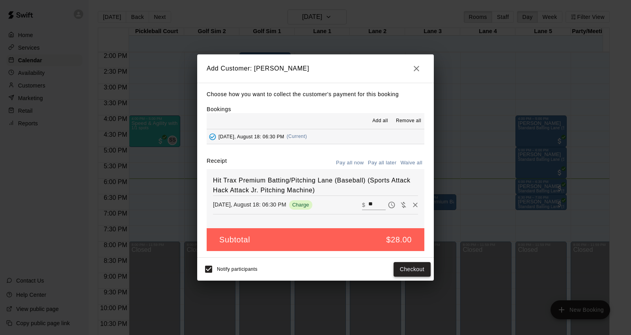
click at [405, 269] on button "Checkout" at bounding box center [412, 269] width 37 height 15
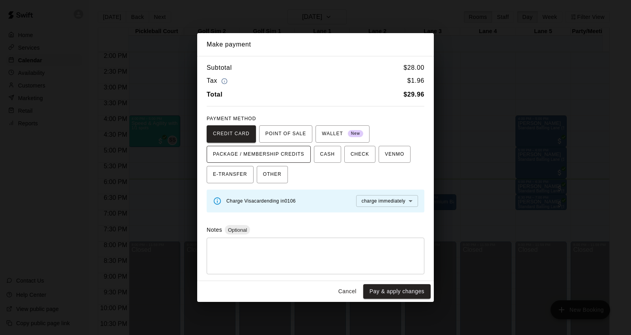
click at [298, 152] on span "PACKAGE / MEMBERSHIP CREDITS" at bounding box center [258, 154] width 91 height 13
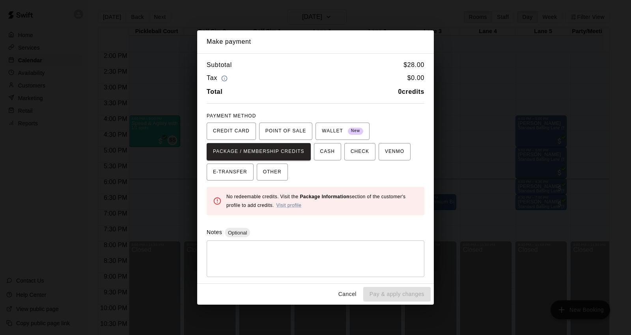
click at [339, 301] on button "Cancel" at bounding box center [347, 294] width 25 height 15
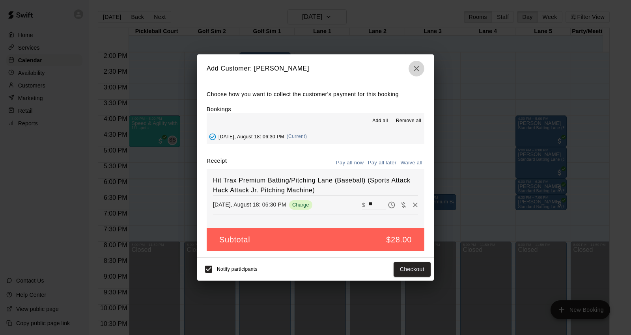
click at [413, 64] on icon "button" at bounding box center [416, 68] width 9 height 9
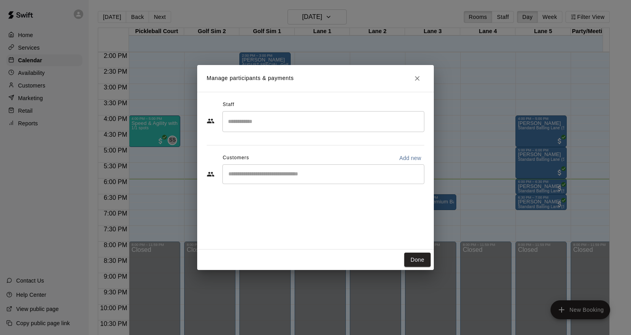
click at [414, 77] on icon "Close" at bounding box center [417, 79] width 8 height 8
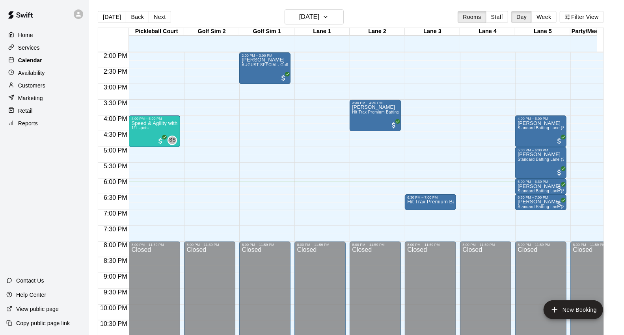
click at [42, 62] on p "Calendar" at bounding box center [30, 60] width 24 height 8
click at [59, 91] on div "Customers" at bounding box center [44, 86] width 76 height 12
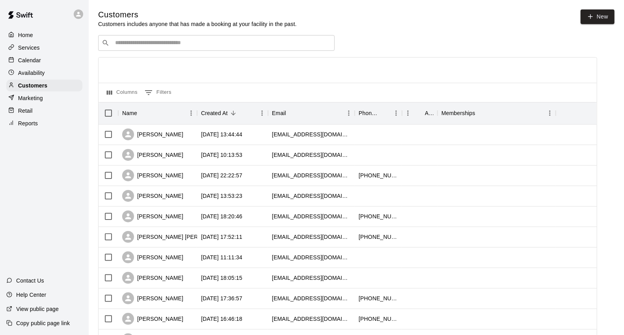
click at [42, 57] on div "Calendar" at bounding box center [44, 60] width 76 height 12
click at [44, 49] on div "Services" at bounding box center [44, 48] width 76 height 12
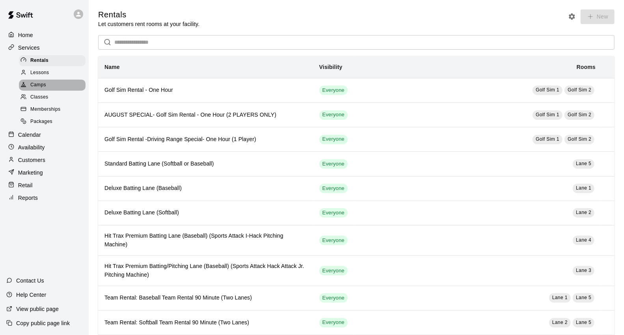
click at [57, 91] on div "Camps" at bounding box center [52, 85] width 67 height 11
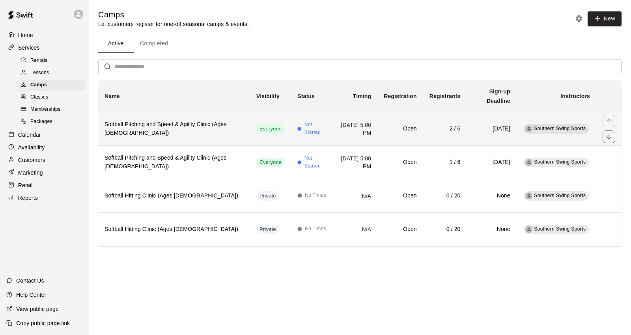
click at [423, 120] on td "2 / 6" at bounding box center [445, 129] width 44 height 34
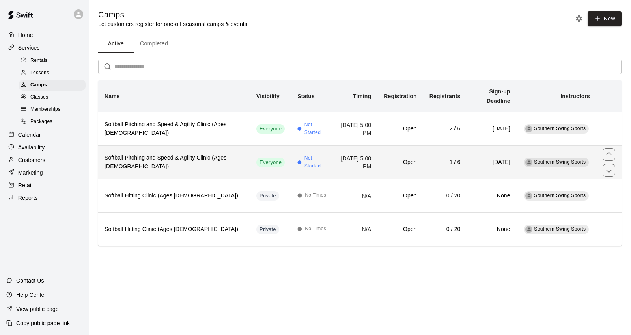
click at [401, 154] on td "Open" at bounding box center [399, 163] width 45 height 34
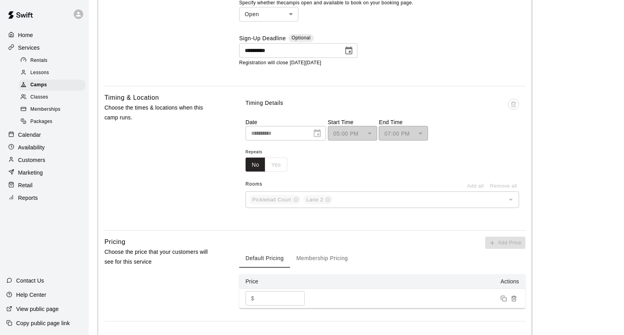
scroll to position [872, 0]
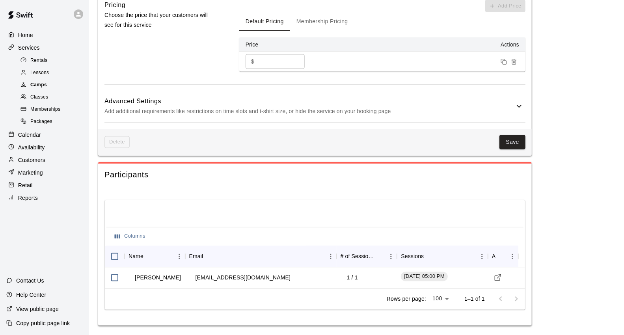
click at [42, 89] on span "Camps" at bounding box center [38, 85] width 17 height 8
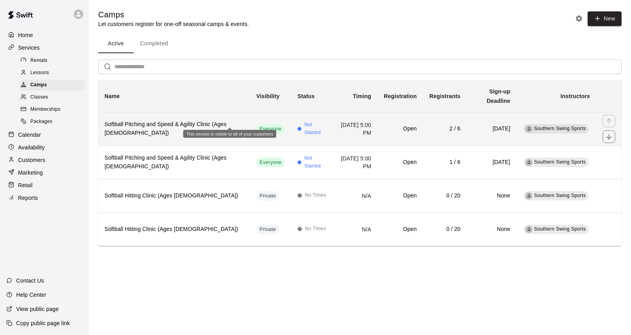
click at [256, 125] on span "Everyone" at bounding box center [270, 128] width 28 height 7
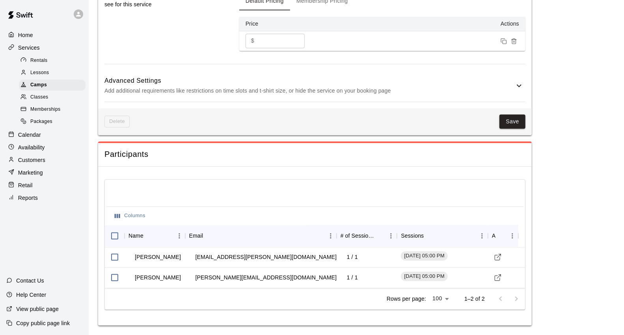
scroll to position [922, 0]
click at [49, 52] on div "Services" at bounding box center [44, 48] width 76 height 12
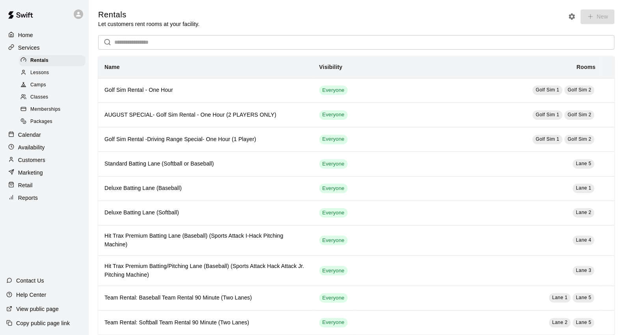
click at [47, 141] on div "Calendar" at bounding box center [44, 135] width 76 height 12
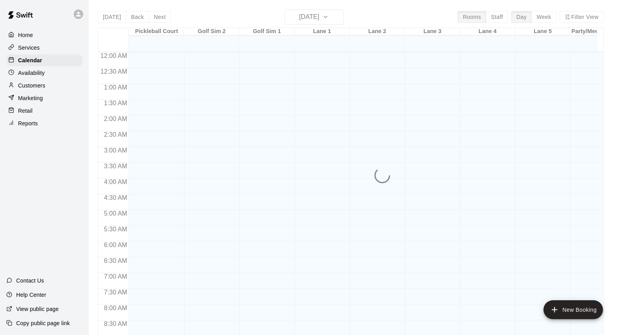
scroll to position [442, 0]
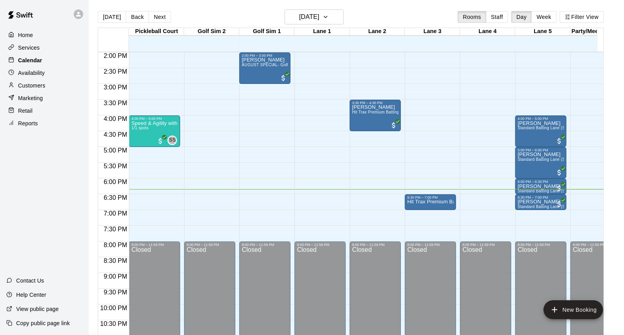
click at [51, 65] on div "Calendar" at bounding box center [44, 60] width 76 height 12
click at [417, 202] on p "Hit Trax Premium Batting/Pitching Lane (Baseball) (Sports Attack Hack Attack Jr…" at bounding box center [430, 202] width 47 height 0
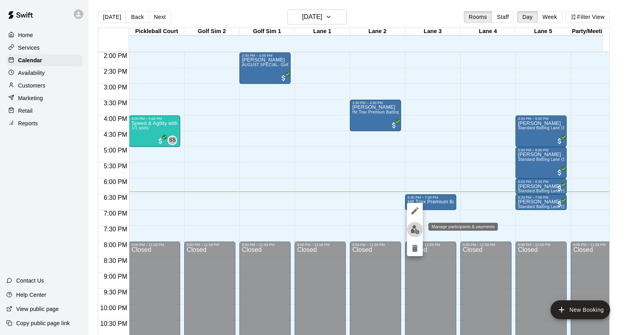
click at [415, 234] on button "edit" at bounding box center [415, 229] width 16 height 15
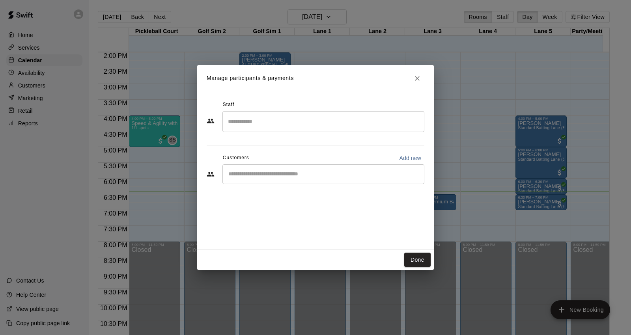
click at [420, 79] on icon "Close" at bounding box center [417, 79] width 8 height 8
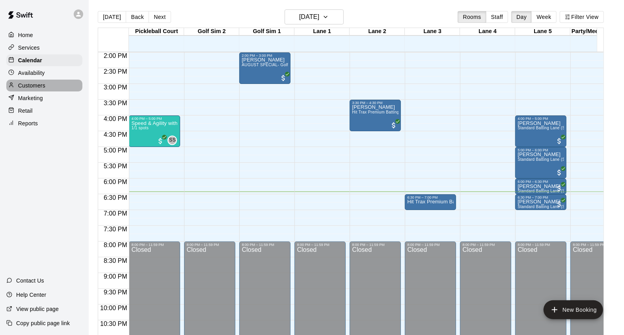
click at [29, 84] on div "Customers" at bounding box center [44, 86] width 76 height 12
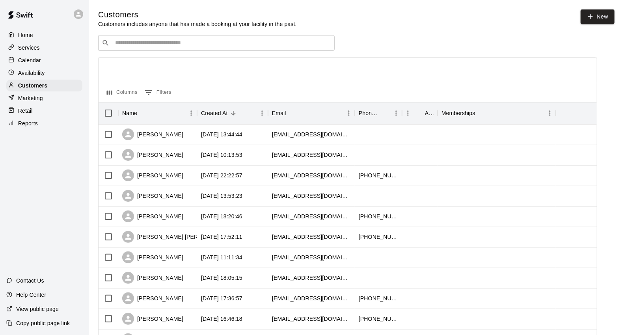
click at [42, 54] on div "Services" at bounding box center [44, 48] width 76 height 12
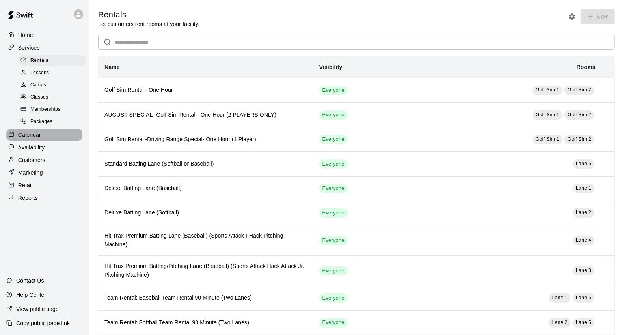
click at [34, 139] on p "Calendar" at bounding box center [29, 135] width 23 height 8
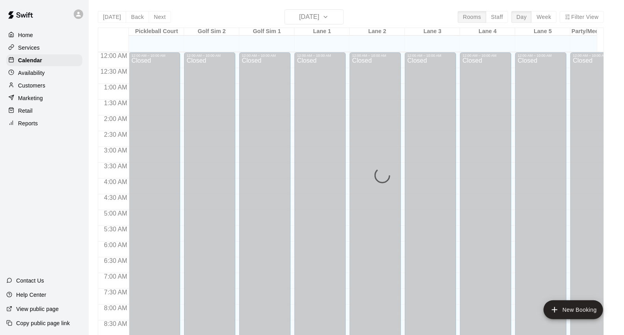
scroll to position [442, 0]
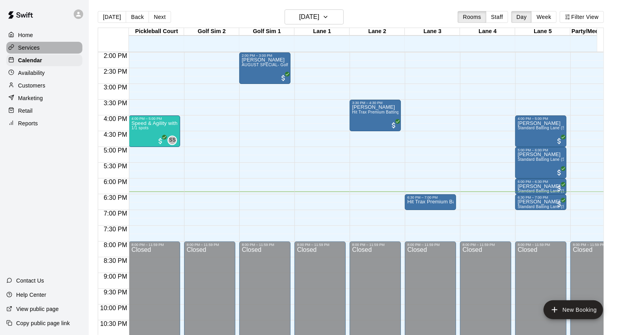
click at [76, 53] on div "Services" at bounding box center [44, 48] width 76 height 12
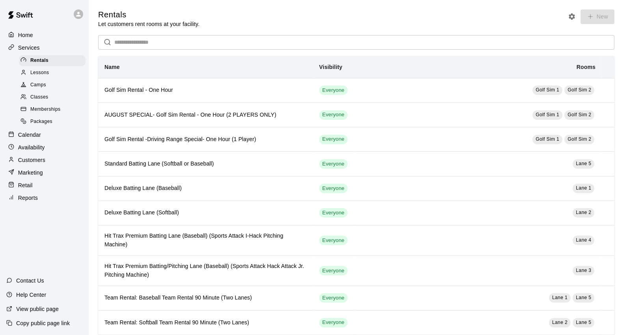
click at [42, 141] on div "Calendar" at bounding box center [44, 135] width 76 height 12
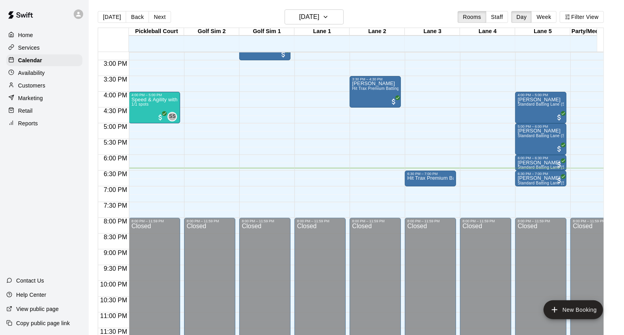
scroll to position [428, 0]
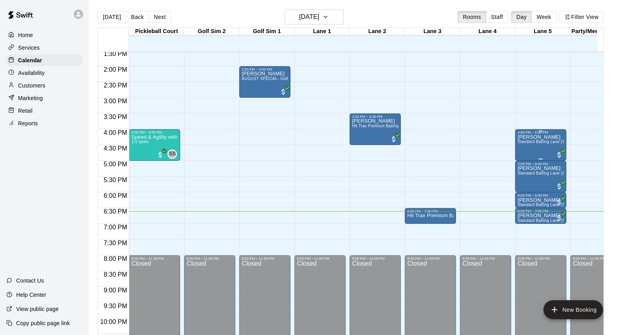
click at [550, 148] on div "Alexis Silkwood Standard Batting Lane (Softball or Baseball)" at bounding box center [541, 301] width 47 height 335
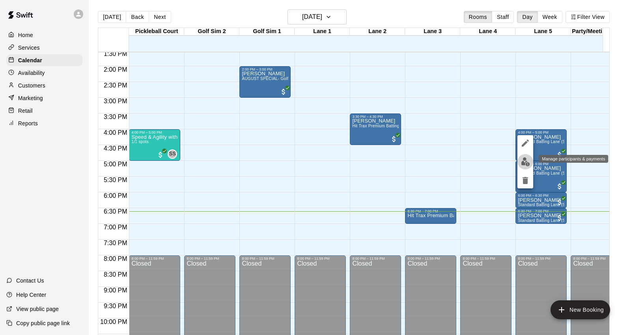
click at [527, 164] on img "edit" at bounding box center [525, 161] width 9 height 9
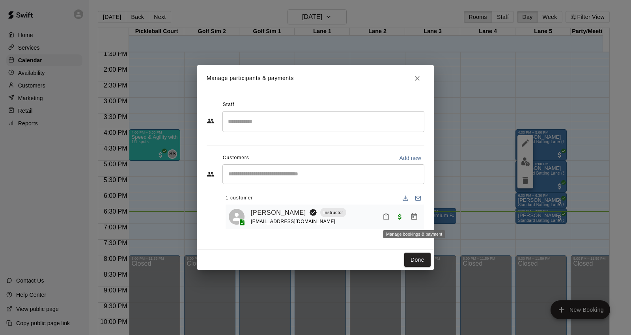
click at [410, 215] on icon "Manage bookings & payment" at bounding box center [414, 217] width 8 height 8
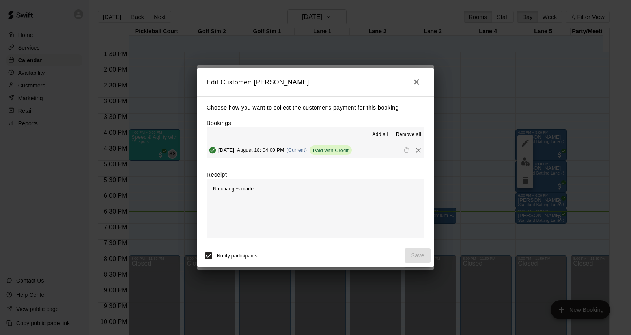
click at [357, 147] on button "Monday, August 18: 04:00 PM (Current) Paid with Credit" at bounding box center [316, 150] width 218 height 15
click at [416, 81] on icon "button" at bounding box center [417, 82] width 6 height 6
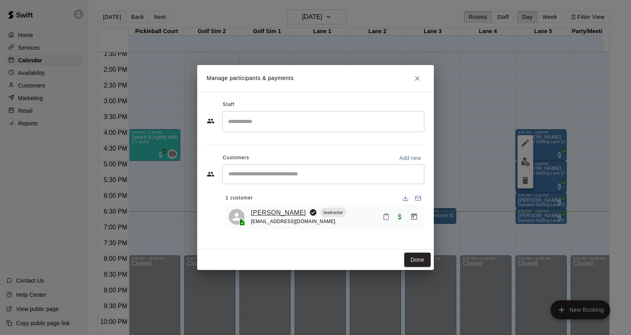
click at [276, 209] on link "[PERSON_NAME]" at bounding box center [278, 213] width 55 height 10
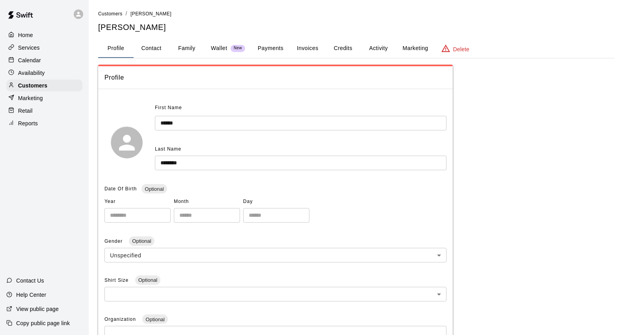
click at [268, 44] on button "Payments" at bounding box center [271, 48] width 38 height 19
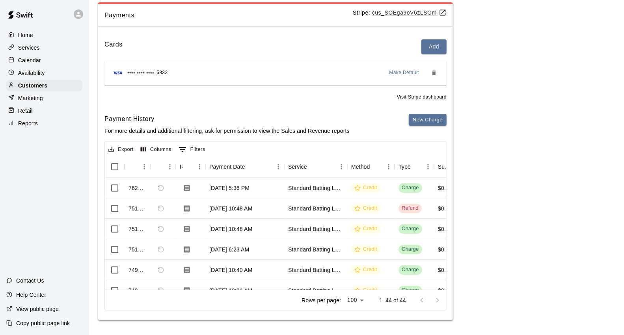
click at [51, 63] on div "Calendar" at bounding box center [44, 60] width 76 height 12
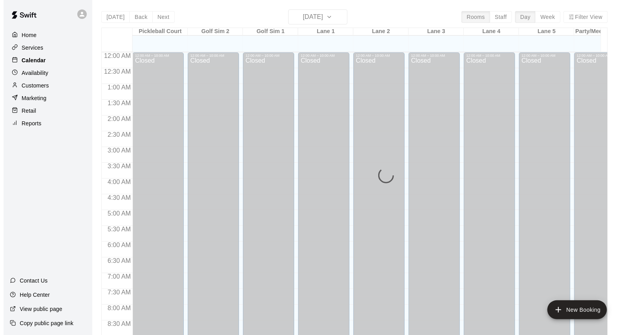
scroll to position [442, 0]
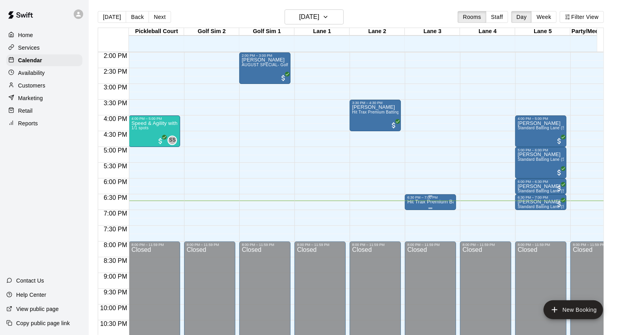
click at [433, 200] on div "6:30 PM – 7:00 PM Hit Trax Premium Batting/Pitching Lane (Baseball) (Sports Att…" at bounding box center [430, 202] width 47 height 13
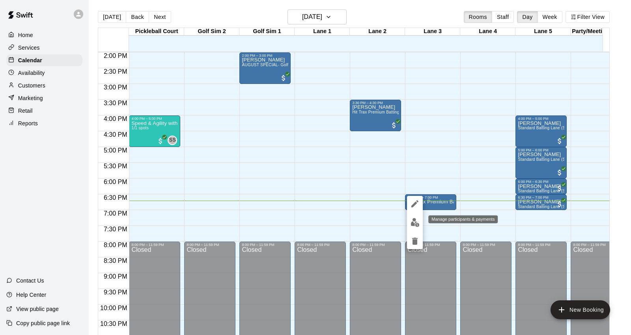
click at [457, 176] on div at bounding box center [315, 167] width 631 height 335
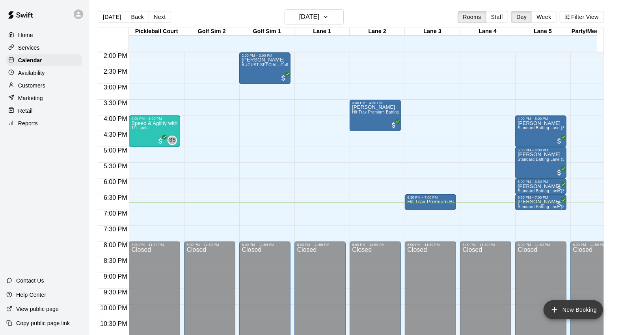
click at [580, 314] on button "New Booking" at bounding box center [574, 310] width 60 height 19
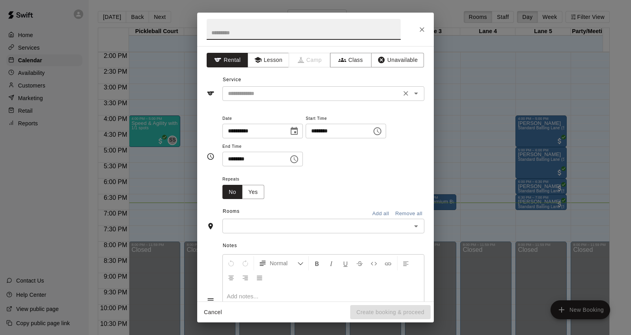
click at [320, 93] on input "text" at bounding box center [312, 94] width 174 height 10
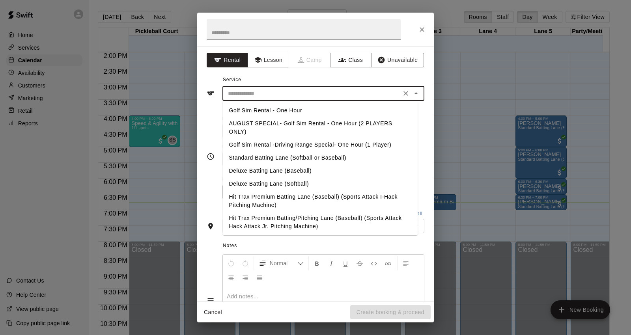
click at [302, 112] on li "Golf Sim Rental - One Hour" at bounding box center [319, 110] width 195 height 13
type input "**********"
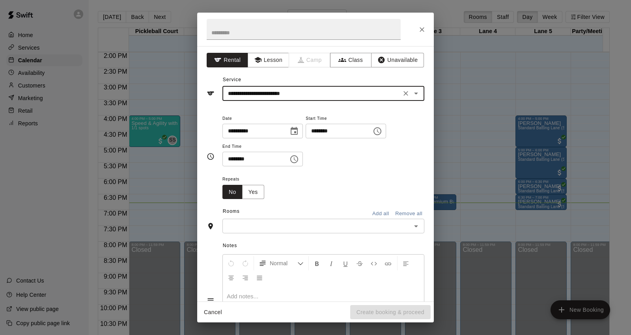
click at [325, 127] on input "********" at bounding box center [336, 131] width 61 height 15
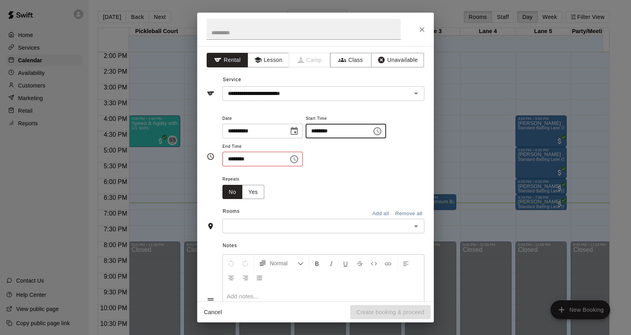
click at [233, 161] on input "********" at bounding box center [252, 159] width 61 height 15
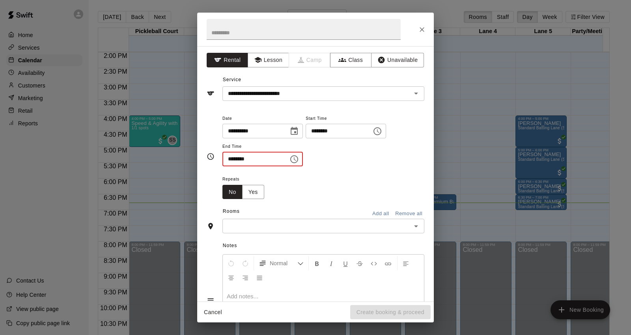
click at [327, 130] on input "********" at bounding box center [336, 131] width 61 height 15
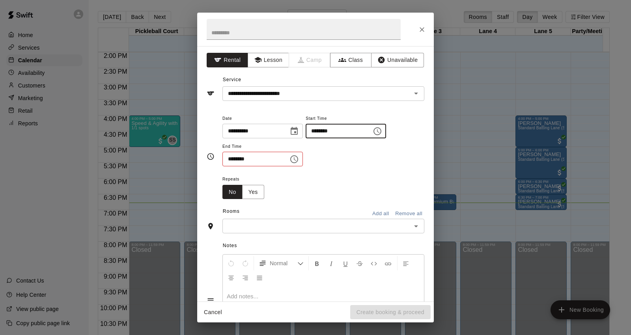
type input "********"
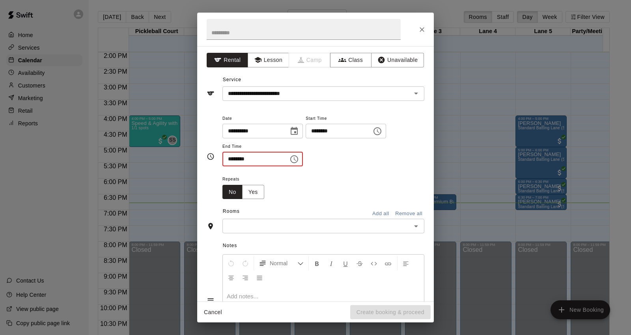
click at [232, 160] on input "********" at bounding box center [252, 159] width 61 height 15
click at [318, 231] on div "​" at bounding box center [323, 226] width 202 height 15
type input "********"
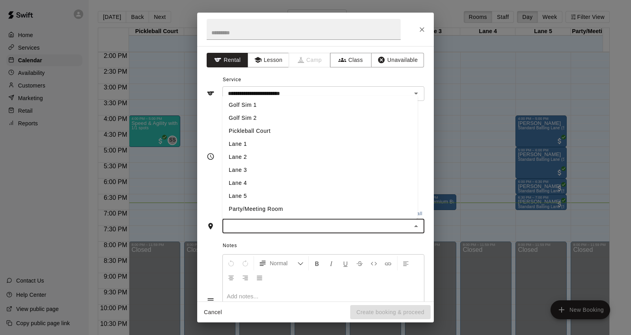
click at [258, 102] on li "Golf Sim 1" at bounding box center [319, 105] width 195 height 13
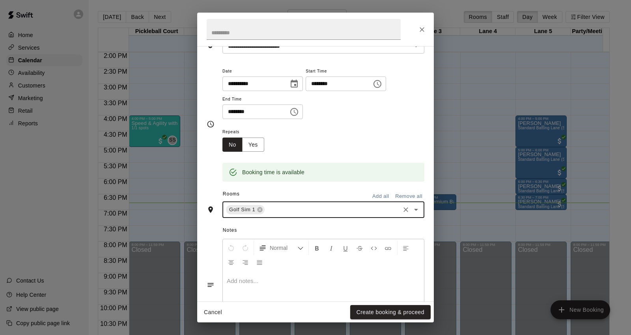
scroll to position [0, 0]
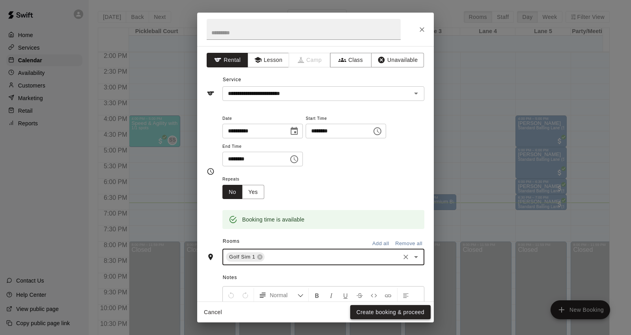
click at [392, 312] on button "Create booking & proceed" at bounding box center [390, 312] width 80 height 15
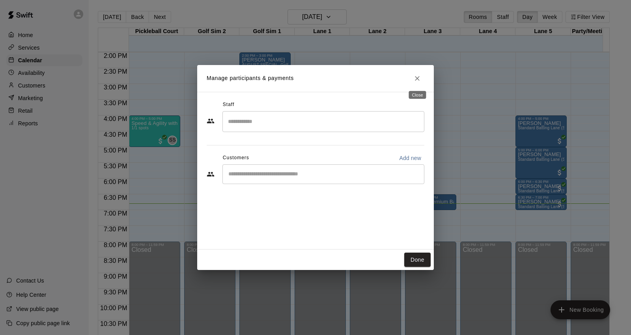
click at [420, 81] on icon "Close" at bounding box center [417, 79] width 8 height 8
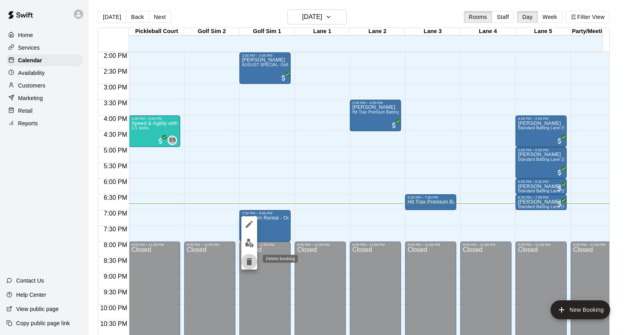
click at [250, 262] on icon "delete" at bounding box center [249, 261] width 6 height 7
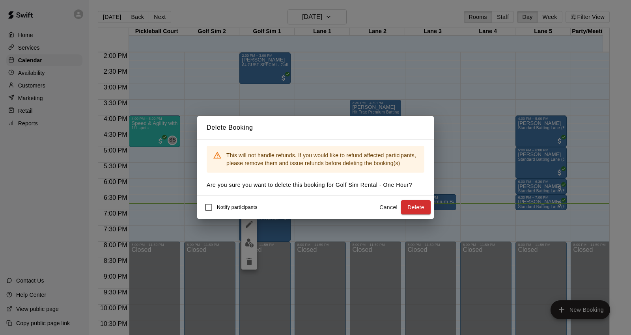
click at [404, 223] on div "Delete Booking This will not handle refunds. If you would like to refund affect…" at bounding box center [315, 167] width 631 height 335
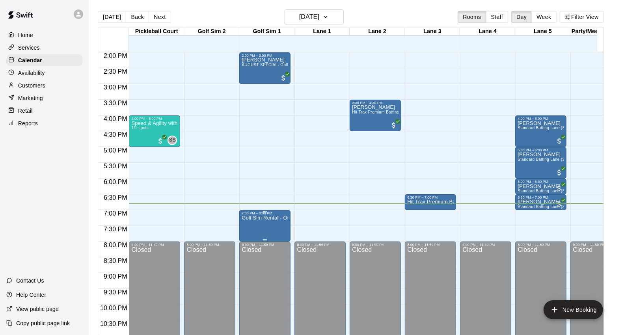
click at [267, 218] on p "Golf Sim Rental - One Hour" at bounding box center [265, 218] width 47 height 0
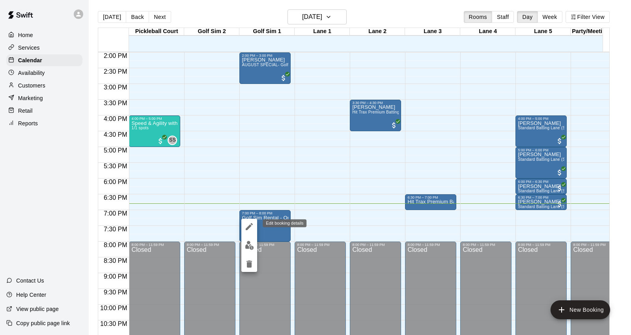
click at [250, 226] on icon "edit" at bounding box center [249, 226] width 7 height 7
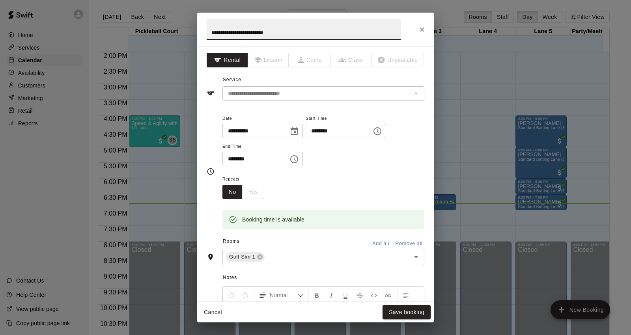
click at [325, 86] on div "**********" at bounding box center [323, 93] width 202 height 15
click at [423, 29] on icon "Close" at bounding box center [422, 29] width 5 height 5
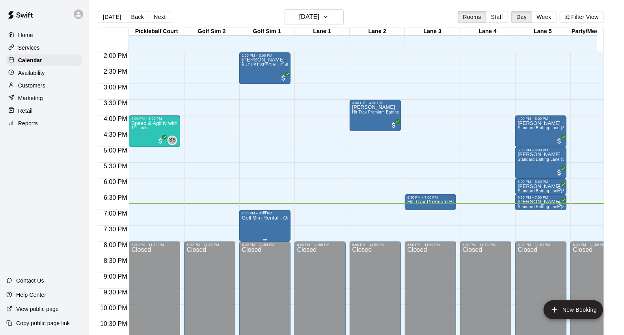
click at [271, 218] on p "Golf Sim Rental - One Hour" at bounding box center [265, 218] width 47 height 0
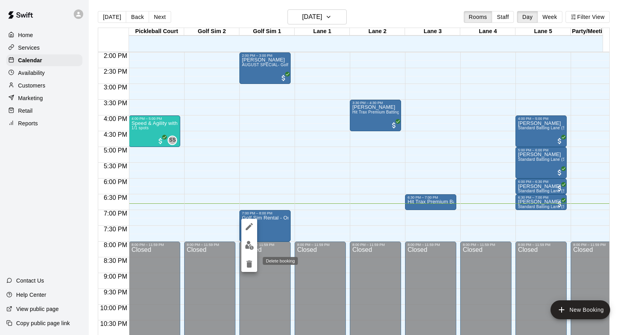
click at [251, 259] on icon "delete" at bounding box center [249, 263] width 9 height 9
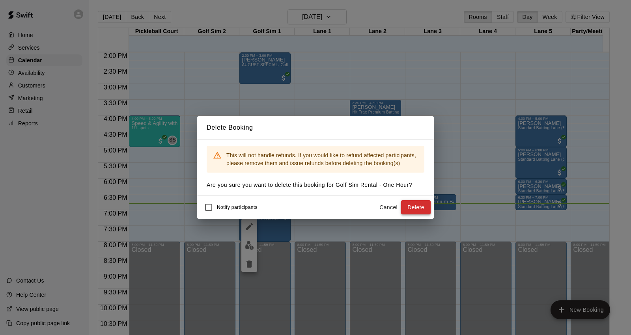
click at [414, 206] on button "Delete" at bounding box center [416, 207] width 30 height 15
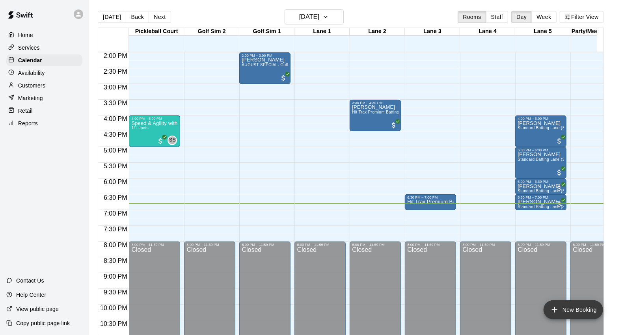
click at [562, 304] on button "New Booking" at bounding box center [574, 310] width 60 height 19
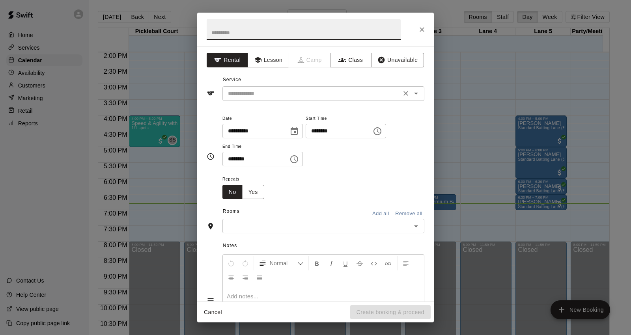
click at [278, 97] on input "text" at bounding box center [312, 94] width 174 height 10
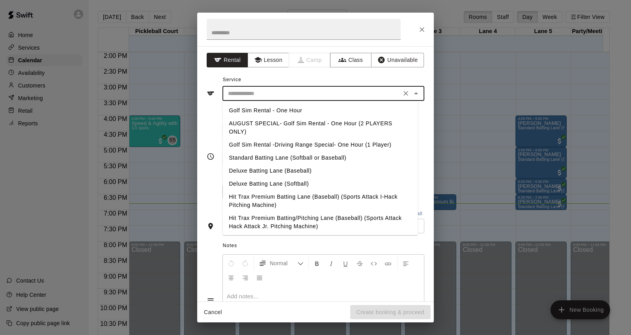
click at [293, 145] on li "Golf Sim Rental -Driving Range Special- One Hour (1 Player)" at bounding box center [319, 144] width 195 height 13
type input "**********"
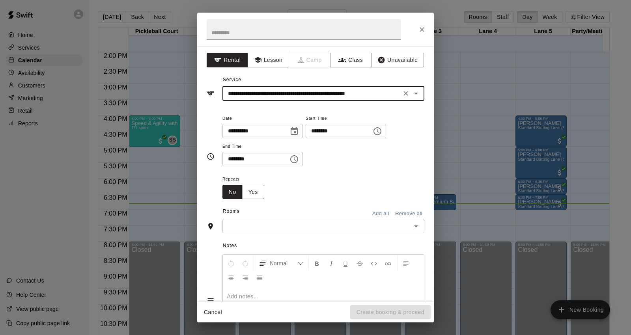
click at [324, 131] on input "********" at bounding box center [336, 131] width 61 height 15
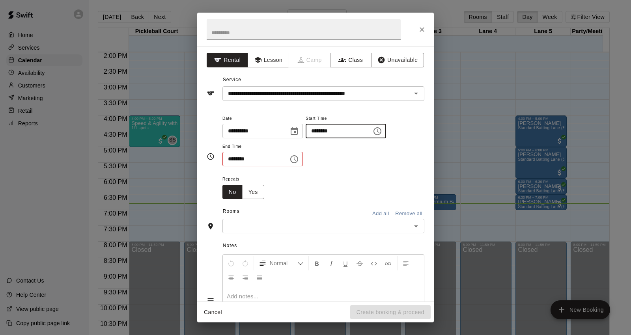
type input "********"
click at [234, 162] on input "********" at bounding box center [252, 159] width 61 height 15
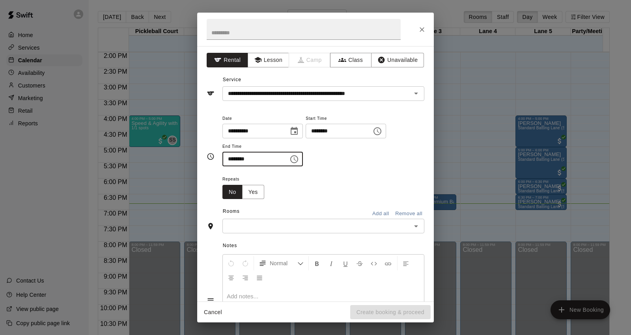
type input "********"
click at [284, 225] on input "text" at bounding box center [317, 226] width 184 height 10
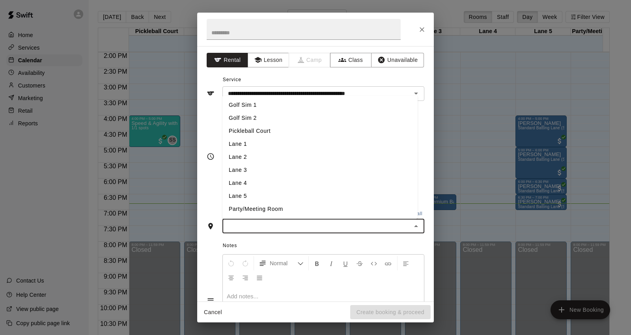
click at [285, 101] on li "Golf Sim 1" at bounding box center [319, 105] width 195 height 13
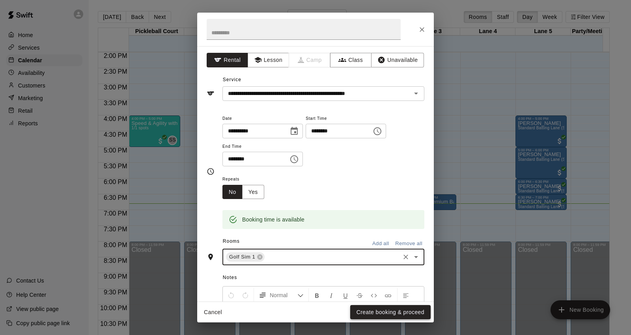
click at [377, 313] on button "Create booking & proceed" at bounding box center [390, 312] width 80 height 15
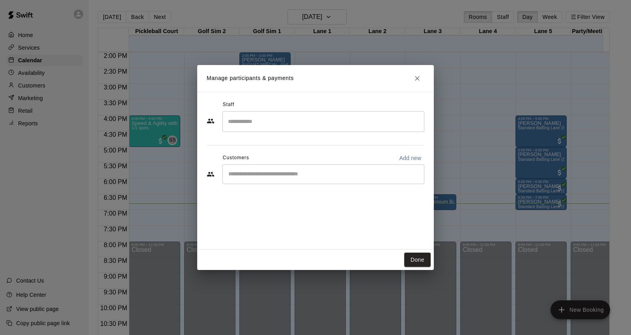
click at [403, 155] on p "Add new" at bounding box center [410, 158] width 22 height 8
select select "**"
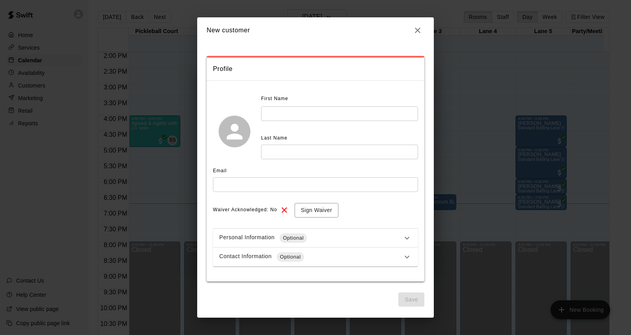
click at [353, 117] on input "text" at bounding box center [339, 113] width 157 height 15
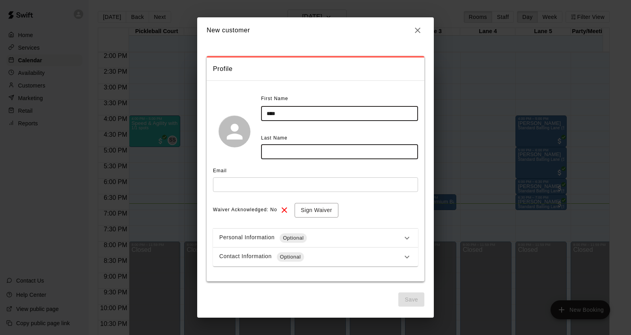
type input "****"
click at [344, 150] on input "text" at bounding box center [339, 152] width 157 height 15
type input "********"
click at [286, 184] on input "text" at bounding box center [315, 184] width 205 height 15
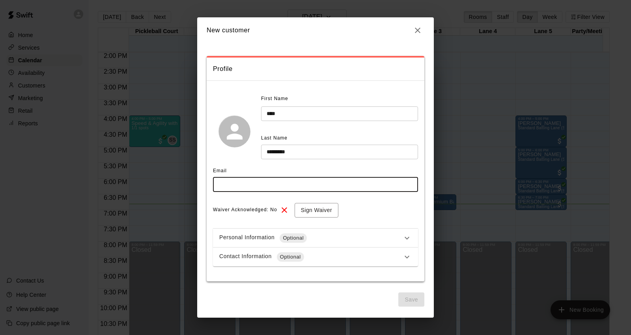
click at [384, 184] on input "text" at bounding box center [315, 184] width 205 height 15
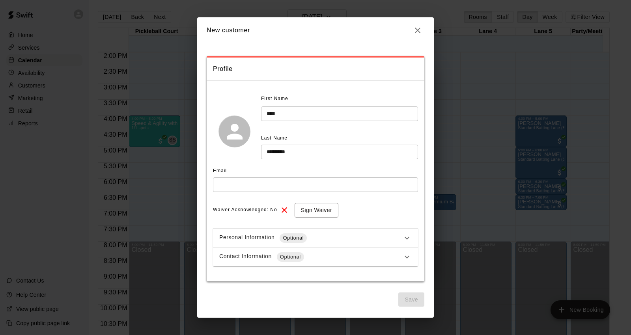
click at [393, 259] on div "Contact Information Optional" at bounding box center [310, 256] width 183 height 9
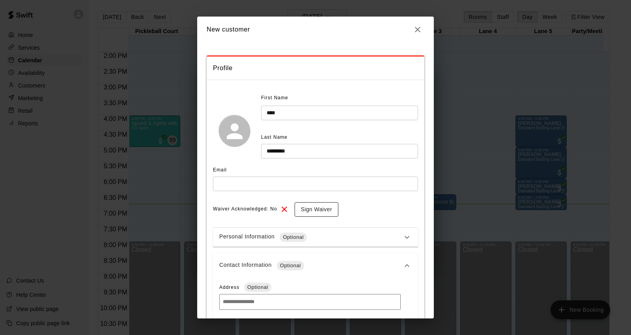
click at [323, 207] on button "Sign Waiver" at bounding box center [317, 209] width 44 height 15
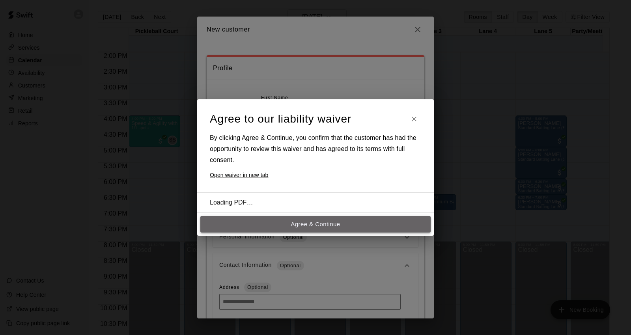
click at [323, 222] on button "Agree & Continue" at bounding box center [315, 224] width 230 height 17
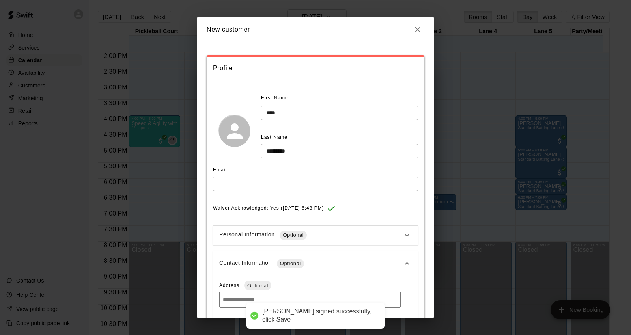
click at [299, 182] on input "text" at bounding box center [315, 184] width 205 height 15
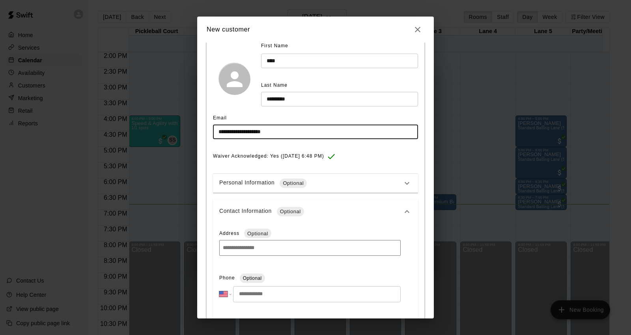
scroll to position [131, 0]
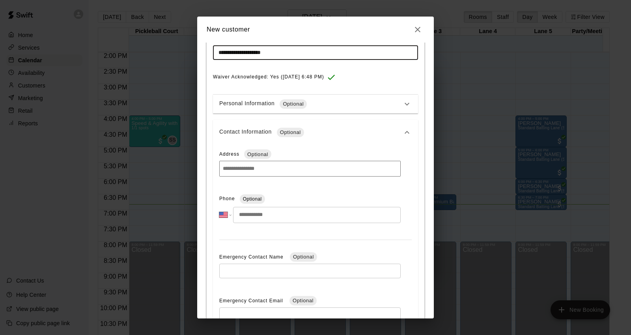
type input "**********"
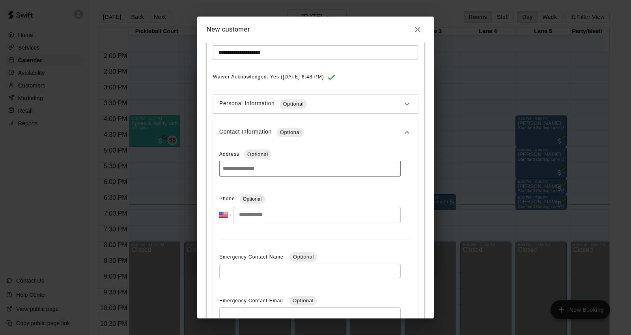
click at [323, 128] on div "Contact Information Optional" at bounding box center [310, 132] width 183 height 9
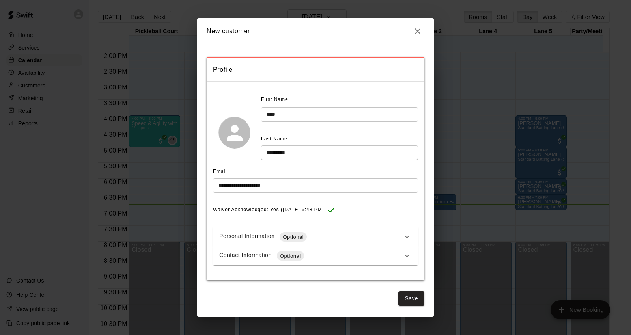
scroll to position [0, 0]
click at [316, 250] on div "Contact Information Optional" at bounding box center [315, 255] width 205 height 19
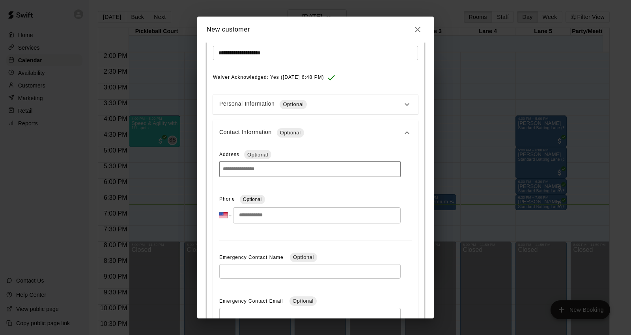
scroll to position [131, 0]
click at [287, 218] on input "tel" at bounding box center [317, 215] width 168 height 16
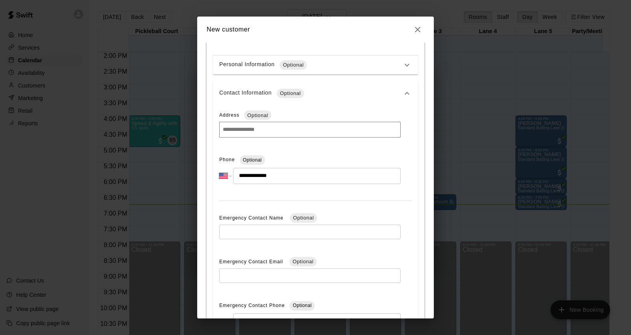
scroll to position [251, 0]
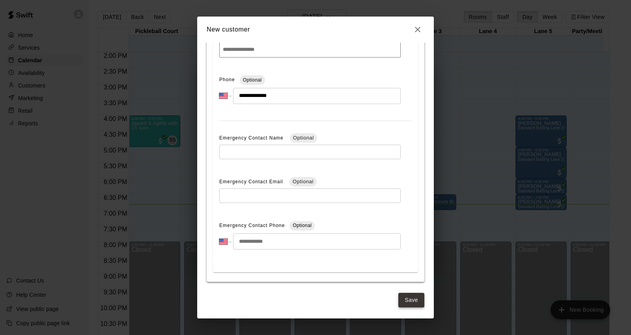
type input "**********"
click at [406, 301] on button "Save" at bounding box center [411, 300] width 26 height 15
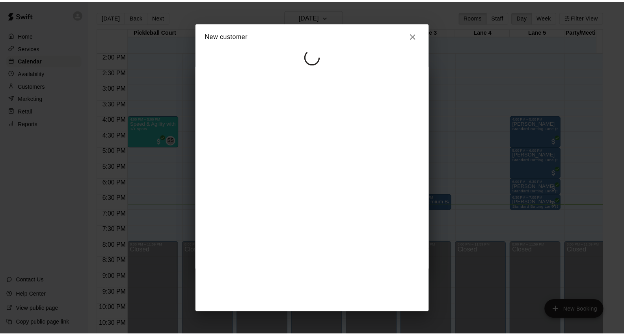
scroll to position [0, 0]
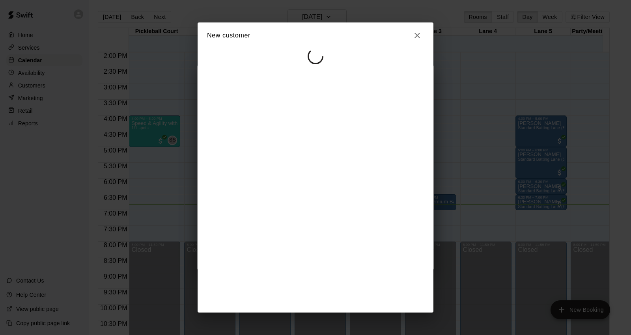
select select "**"
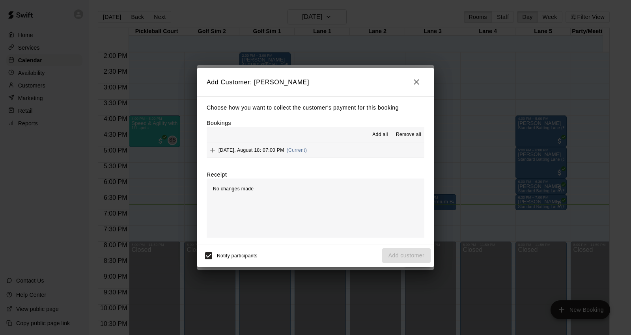
click at [324, 150] on button "Monday, August 18: 07:00 PM (Current)" at bounding box center [316, 150] width 218 height 15
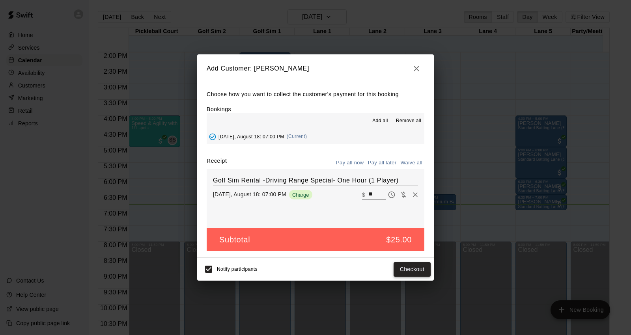
click at [413, 267] on button "Checkout" at bounding box center [412, 269] width 37 height 15
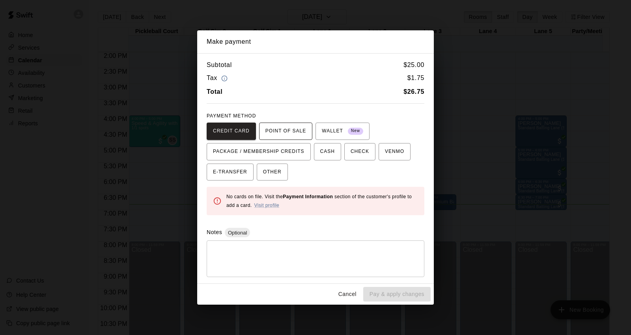
click at [293, 132] on span "POINT OF SALE" at bounding box center [285, 131] width 41 height 13
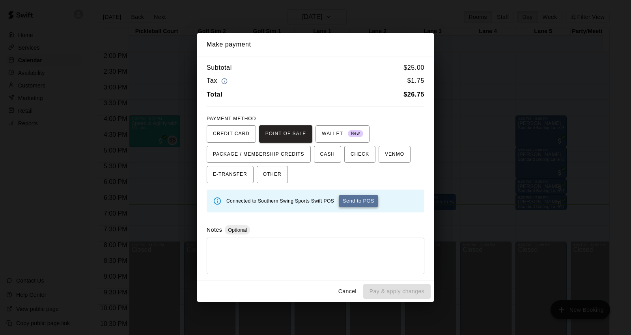
click at [346, 200] on button "Send to POS" at bounding box center [358, 201] width 39 height 12
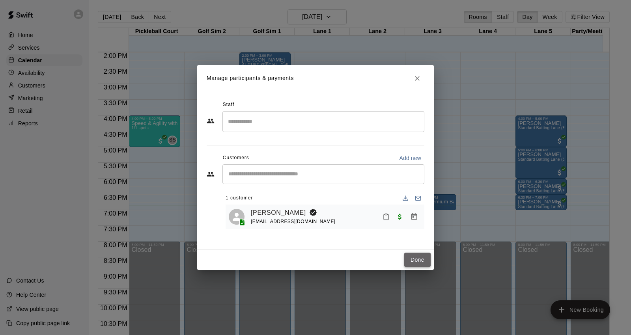
click at [411, 258] on button "Done" at bounding box center [417, 260] width 26 height 15
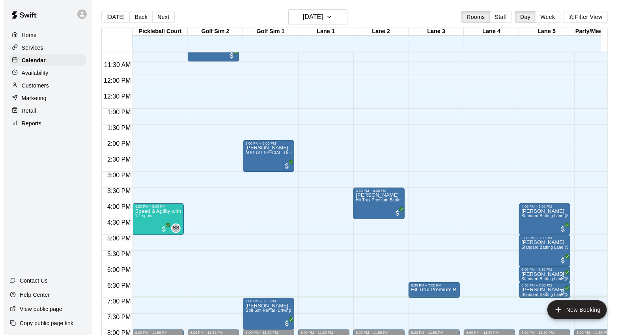
scroll to position [398, 0]
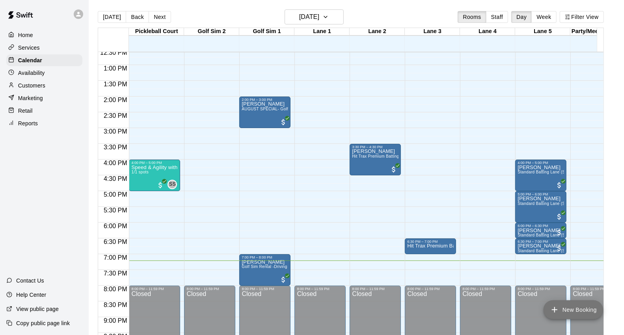
click at [592, 306] on button "New Booking" at bounding box center [574, 310] width 60 height 19
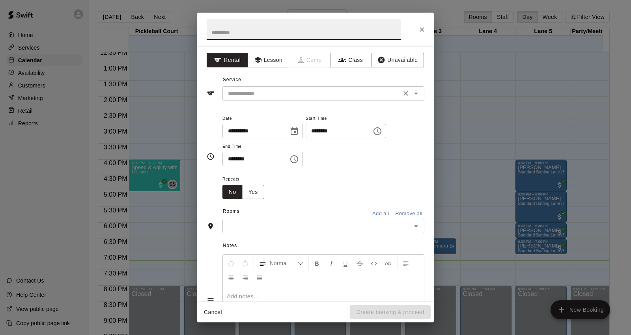
click at [308, 95] on input "text" at bounding box center [312, 94] width 174 height 10
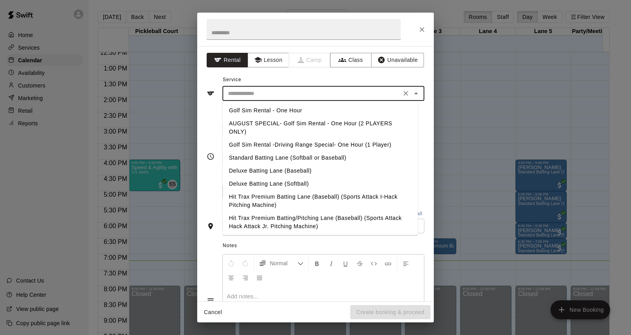
click at [314, 140] on li "Golf Sim Rental -Driving Range Special- One Hour (1 Player)" at bounding box center [319, 144] width 195 height 13
type input "**********"
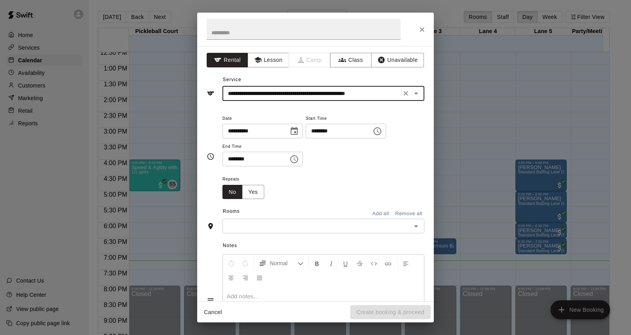
click at [325, 132] on input "********" at bounding box center [336, 131] width 61 height 15
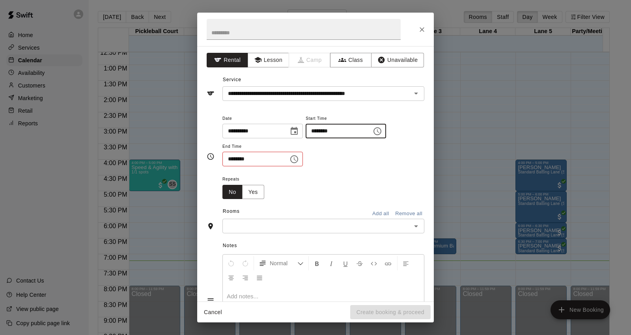
type input "********"
click at [229, 159] on input "********" at bounding box center [252, 159] width 61 height 15
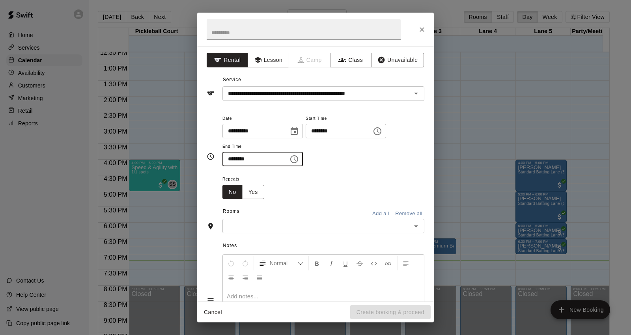
type input "********"
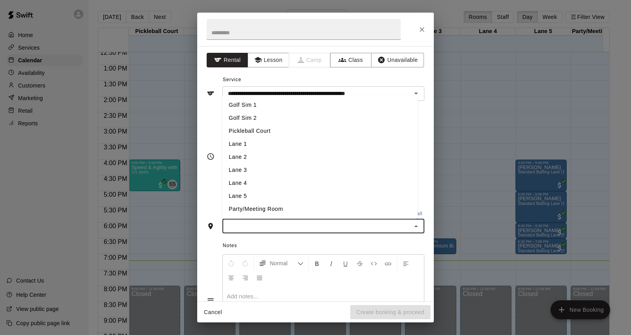
click at [285, 221] on input "text" at bounding box center [317, 226] width 184 height 10
click at [271, 119] on li "Golf Sim 2" at bounding box center [319, 118] width 195 height 13
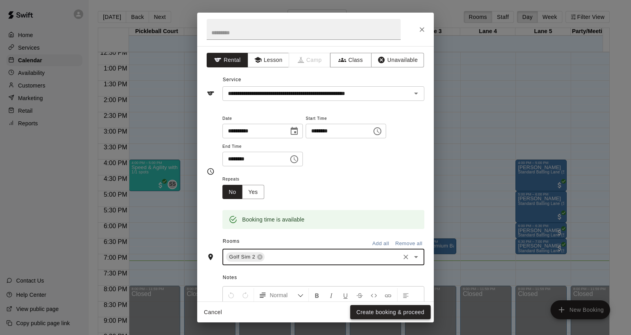
click at [384, 313] on button "Create booking & proceed" at bounding box center [390, 312] width 80 height 15
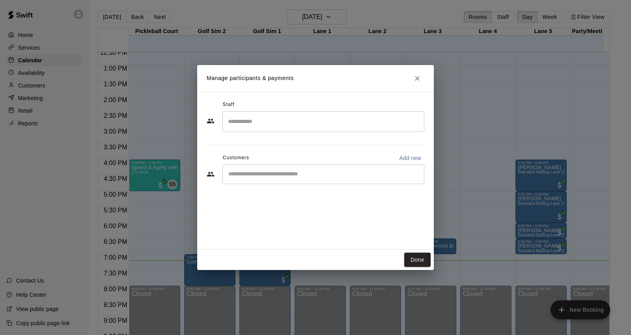
click at [401, 159] on p "Add new" at bounding box center [410, 158] width 22 height 8
select select "**"
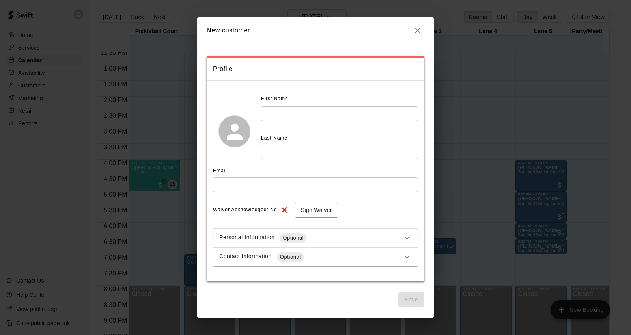
click at [321, 186] on input "text" at bounding box center [315, 184] width 205 height 15
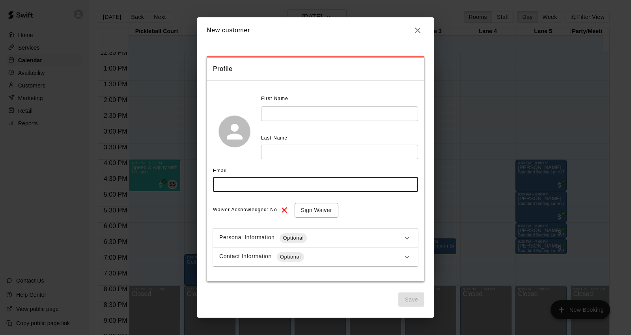
click at [355, 112] on input "text" at bounding box center [339, 113] width 157 height 15
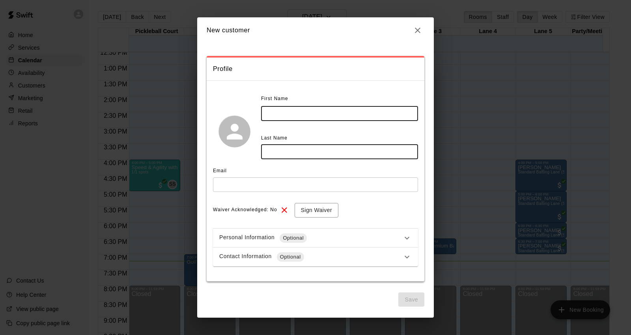
click at [286, 181] on input "text" at bounding box center [315, 184] width 205 height 15
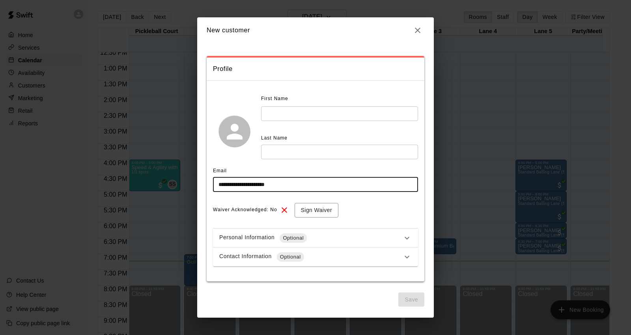
type input "**********"
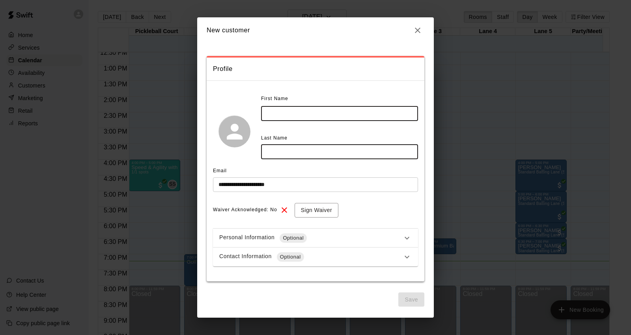
click at [303, 117] on input "text" at bounding box center [339, 113] width 157 height 15
type input "*****"
click at [306, 155] on input "text" at bounding box center [339, 152] width 157 height 15
type input "******"
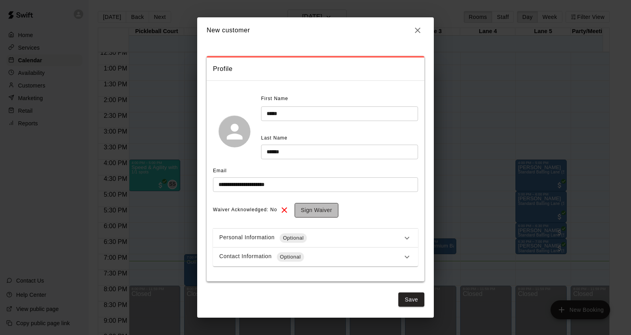
click at [336, 216] on button "Sign Waiver" at bounding box center [317, 210] width 44 height 15
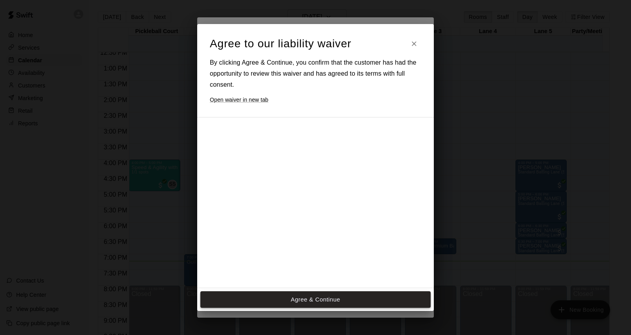
click at [342, 304] on button "Agree & Continue" at bounding box center [315, 299] width 230 height 17
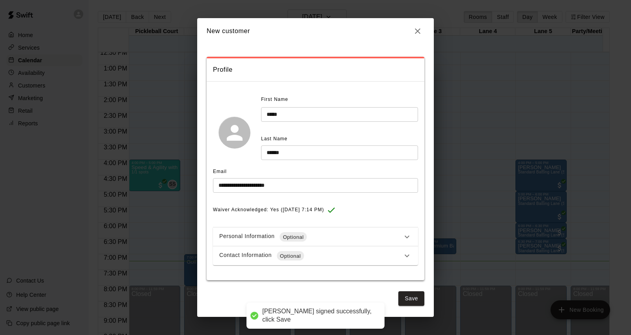
click at [315, 253] on div "Contact Information Optional" at bounding box center [310, 255] width 183 height 9
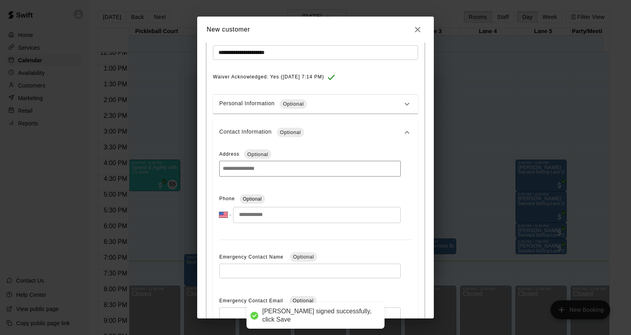
scroll to position [219, 0]
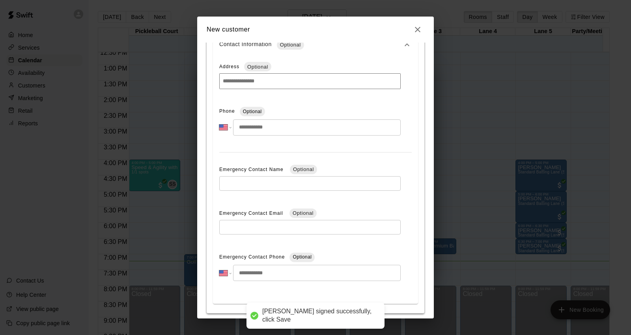
click at [284, 124] on input "tel" at bounding box center [317, 127] width 168 height 16
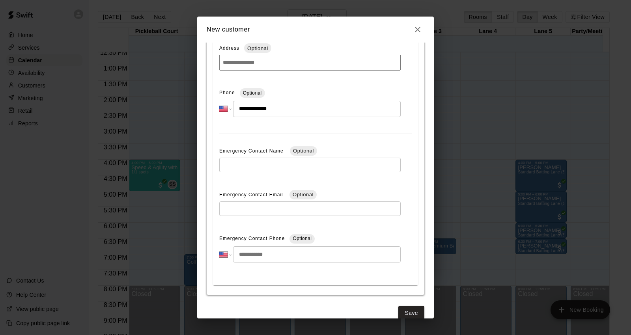
scroll to position [251, 0]
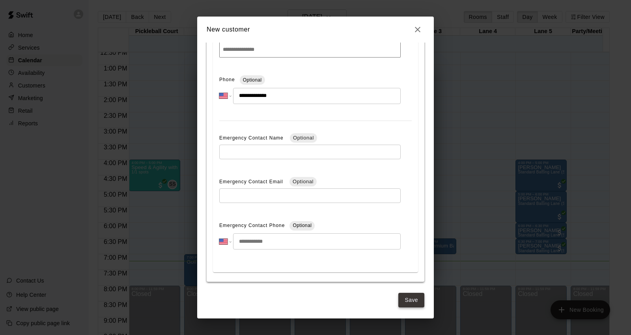
type input "**********"
click at [403, 306] on button "Save" at bounding box center [411, 300] width 26 height 15
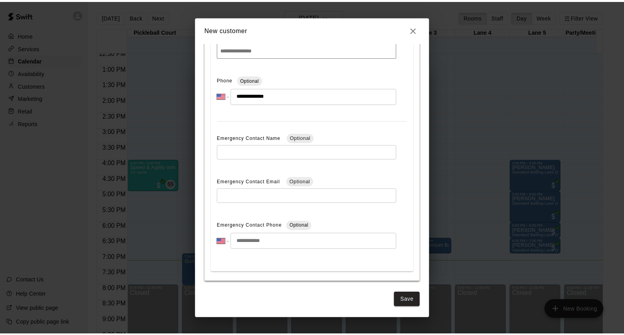
scroll to position [0, 0]
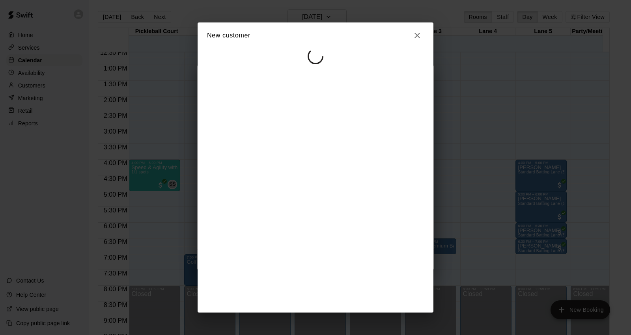
select select "**"
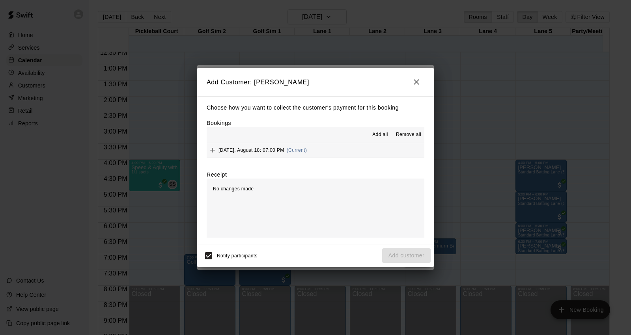
click at [332, 153] on button "Monday, August 18: 07:00 PM (Current)" at bounding box center [316, 150] width 218 height 15
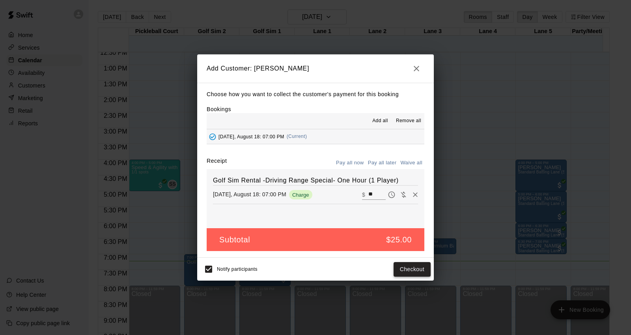
click at [419, 270] on button "Checkout" at bounding box center [412, 269] width 37 height 15
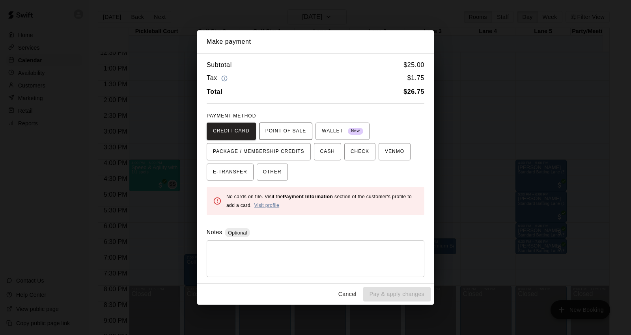
click at [293, 125] on span "POINT OF SALE" at bounding box center [285, 131] width 41 height 13
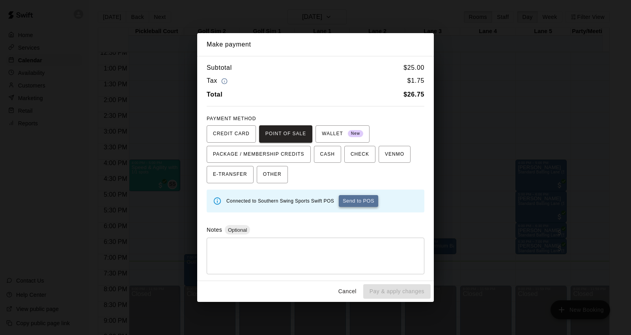
click at [355, 198] on button "Send to POS" at bounding box center [358, 201] width 39 height 12
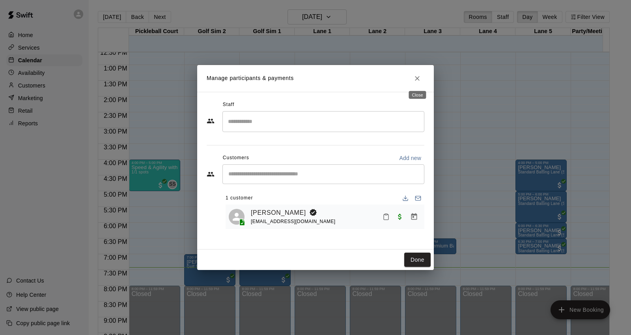
click at [421, 81] on button "Close" at bounding box center [417, 78] width 14 height 14
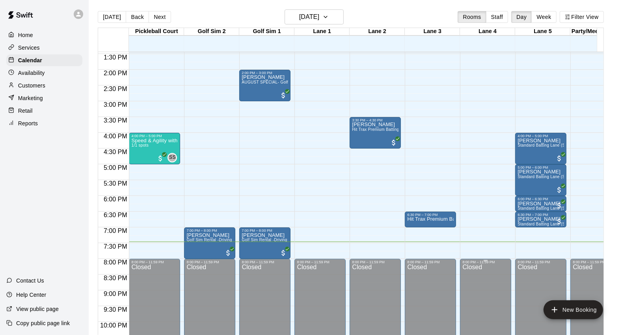
scroll to position [472, 0]
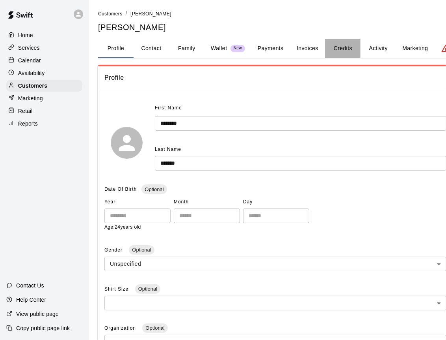
click at [344, 47] on button "Credits" at bounding box center [342, 48] width 35 height 19
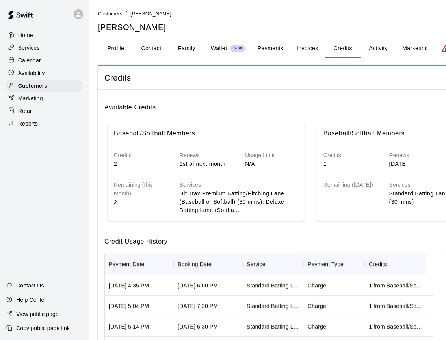
click at [279, 48] on button "Payments" at bounding box center [271, 48] width 38 height 19
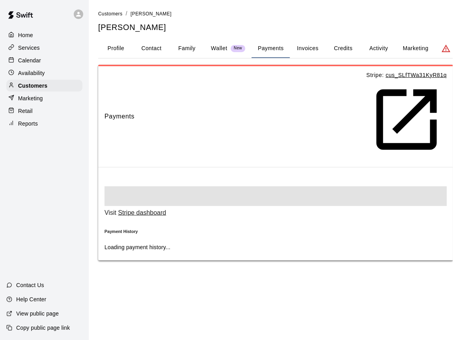
click at [349, 46] on button "Credits" at bounding box center [342, 48] width 35 height 19
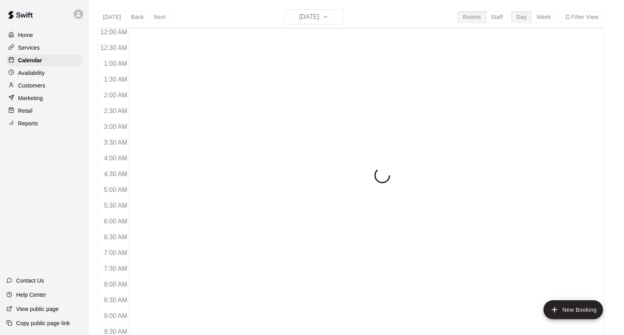
scroll to position [442, 0]
